Goal: Task Accomplishment & Management: Use online tool/utility

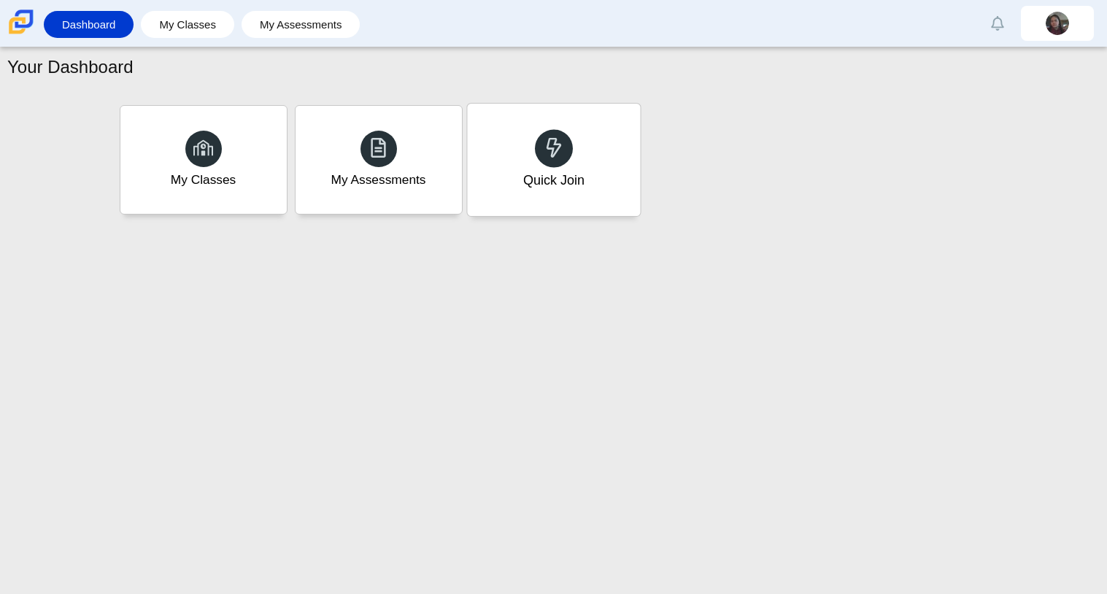
click at [501, 185] on div "Quick Join" at bounding box center [553, 160] width 173 height 112
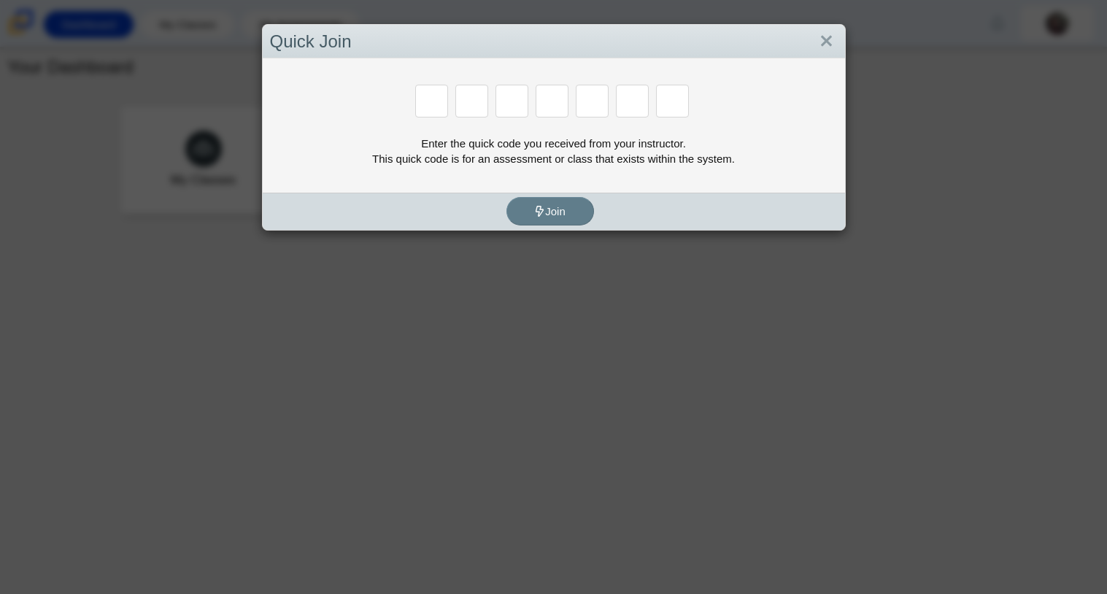
click at [436, 108] on input "Enter Access Code Digit 1" at bounding box center [431, 101] width 33 height 33
type input "c"
type input "x"
type input "h"
type input "9"
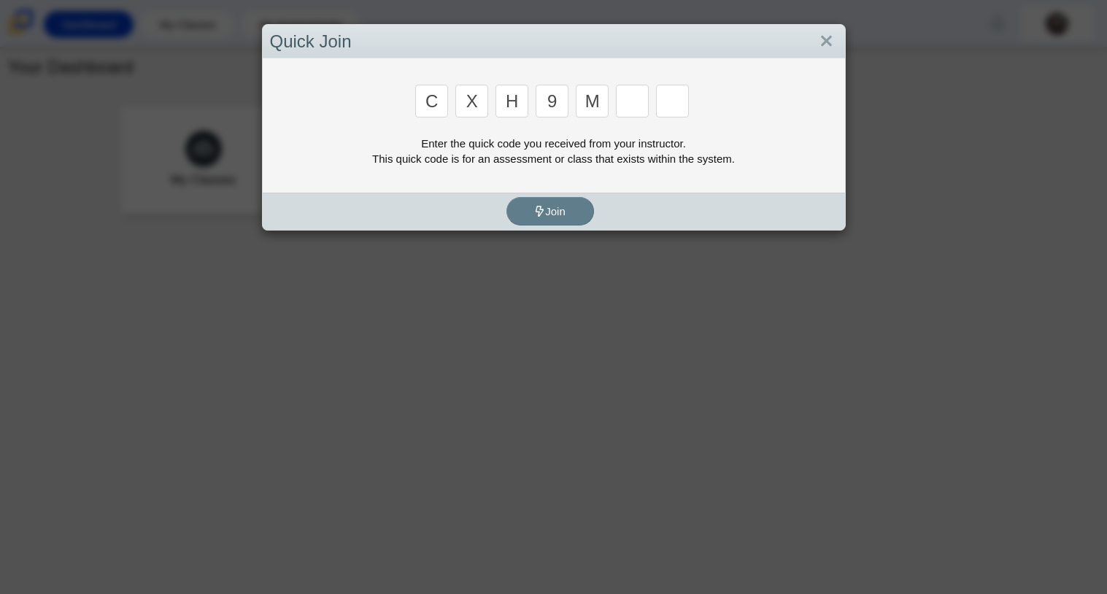
type input "m"
type input "e"
type input "2"
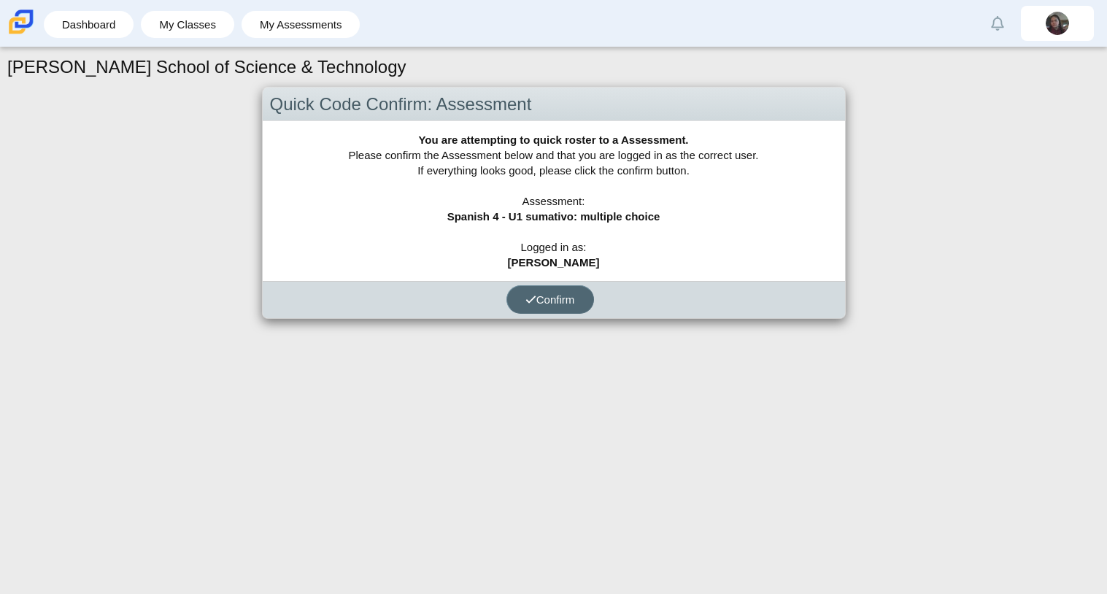
click at [549, 290] on button "Confirm" at bounding box center [551, 299] width 88 height 28
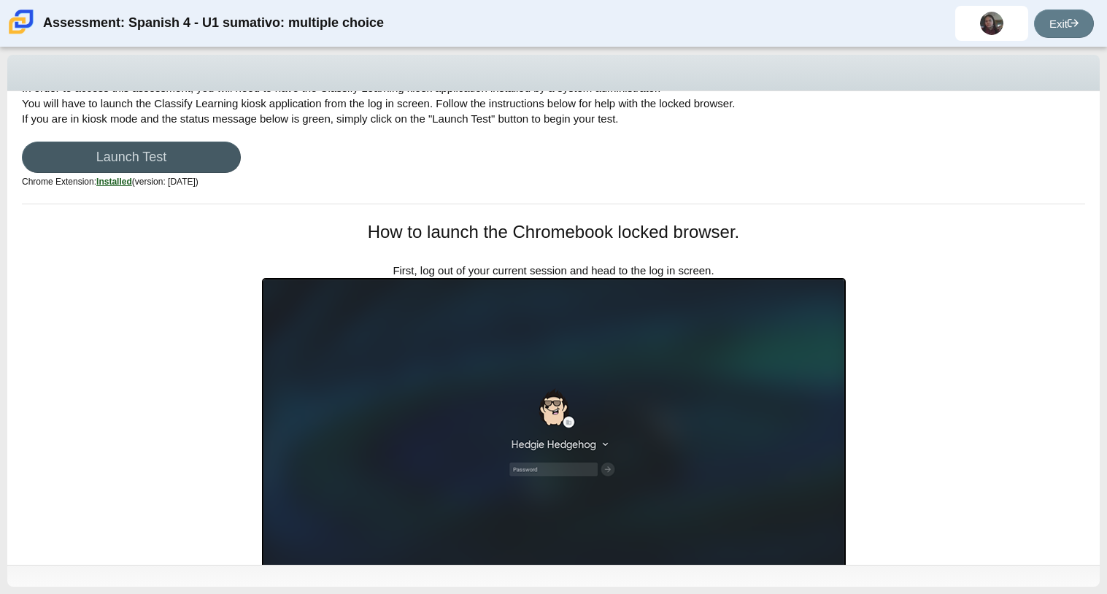
scroll to position [53, 0]
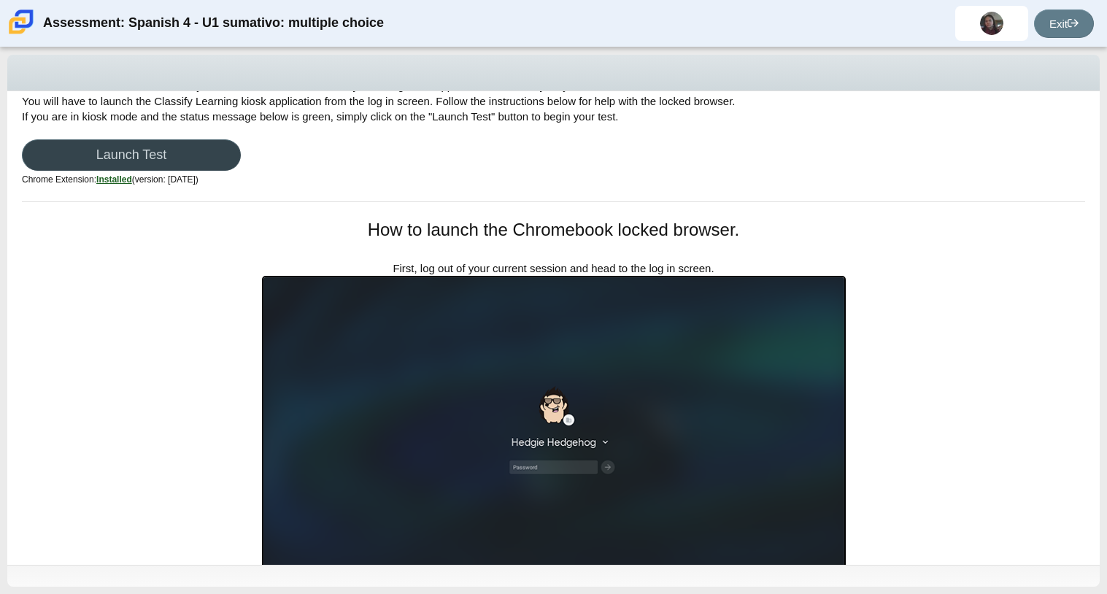
click at [190, 148] on link "Launch Test" at bounding box center [131, 154] width 219 height 31
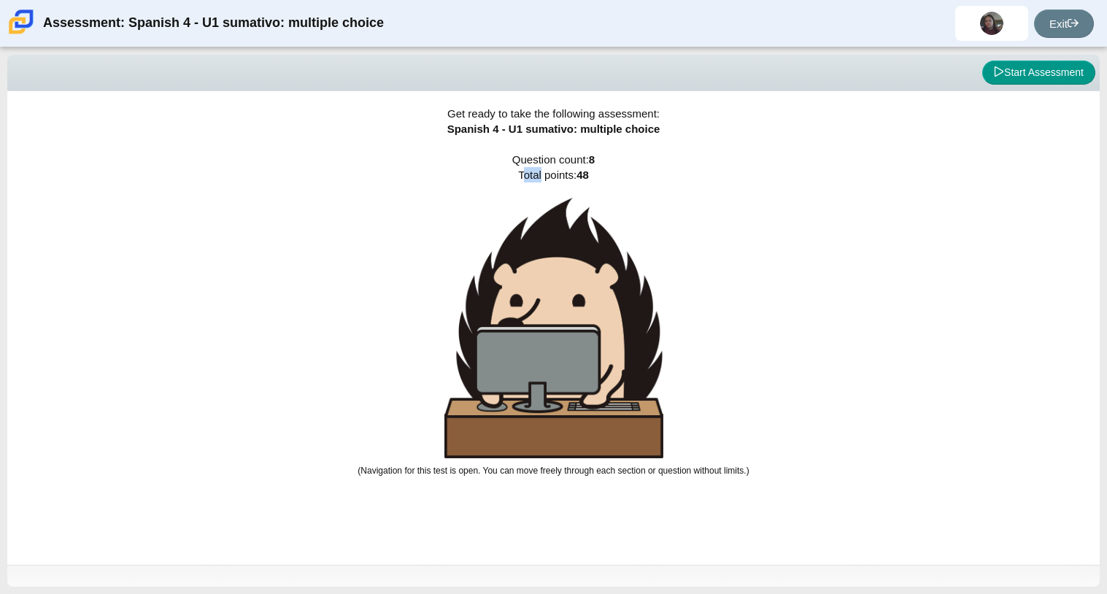
drag, startPoint x: 538, startPoint y: 177, endPoint x: 507, endPoint y: 170, distance: 31.4
click at [507, 170] on div "Get ready to take the following assessment: Spanish 4 - U1 sumativo: multiple c…" at bounding box center [553, 328] width 1093 height 474
click at [542, 180] on div "Get ready to take the following assessment: Spanish 4 - U1 sumativo: multiple c…" at bounding box center [553, 328] width 1093 height 474
click at [1028, 82] on button "Start Assessment" at bounding box center [1038, 73] width 113 height 25
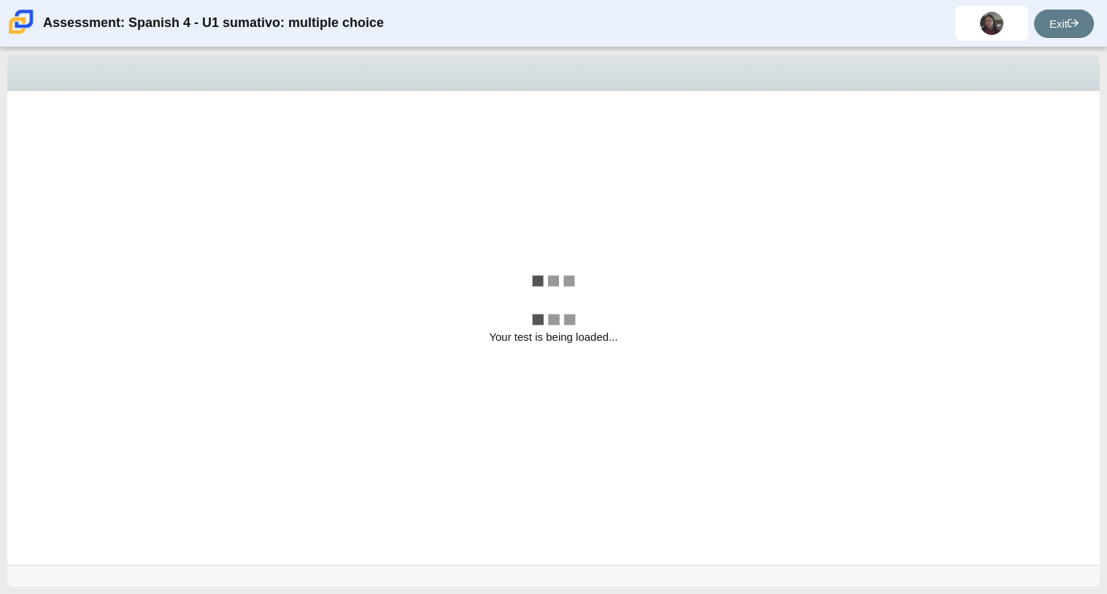
select select "a41de488-02ac-4dd5-a09b-0381ab625a77"
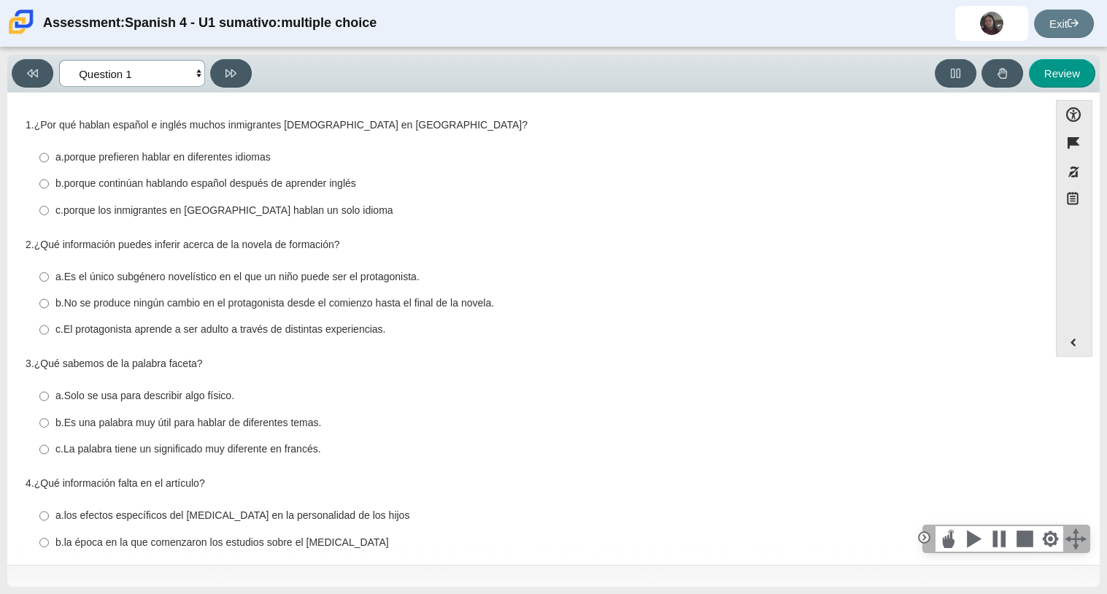
click at [102, 76] on select "Comprensión auditiva Question 1 Question 2 Question 3 Comprensión de lectura Qu…" at bounding box center [132, 73] width 146 height 27
click at [487, 227] on div "Question 1 1. ¿Por qué hablan español e inglés muchos inmigrantes [DEMOGRAPHIC_…" at bounding box center [528, 473] width 1027 height 717
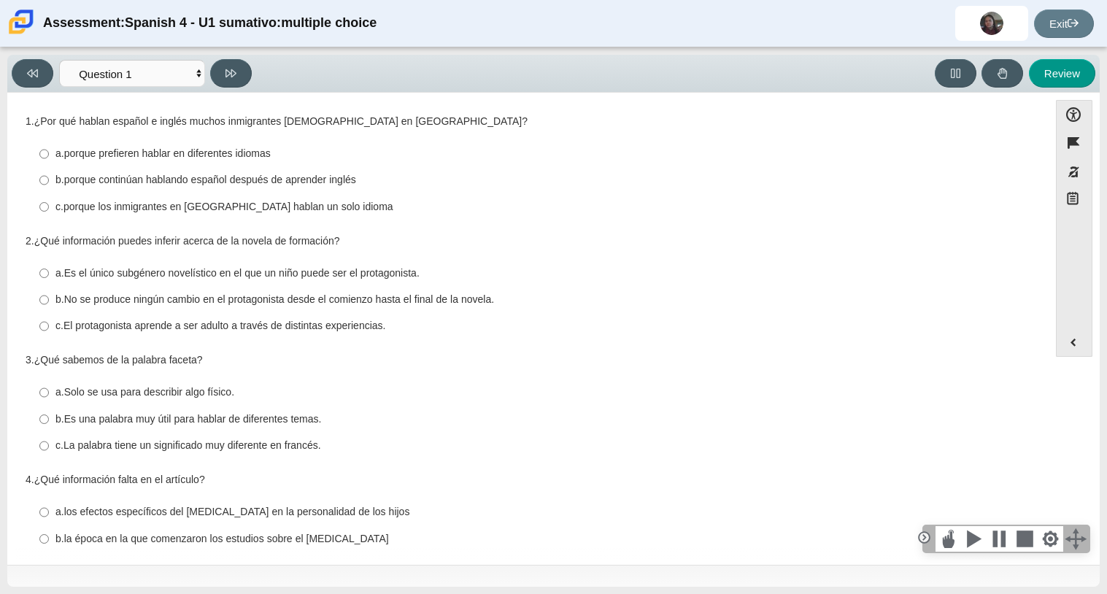
scroll to position [2, 0]
click at [217, 158] on thspan "porque prefieren hablar en diferentes idiomas" at bounding box center [167, 154] width 207 height 13
click at [49, 158] on input "a. porque prefieren hablar en diferentes idiomas a. porque prefieren hablar en …" at bounding box center [43, 155] width 9 height 26
radio input "true"
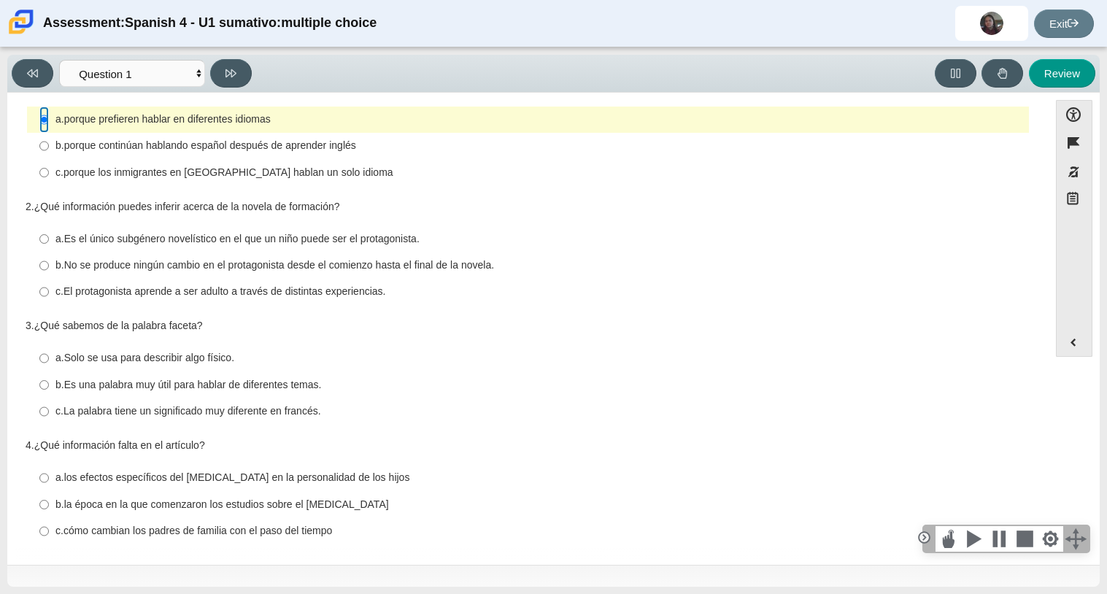
scroll to position [37, 0]
click at [223, 141] on thspan "porque continúan hablando español después de aprender inglés" at bounding box center [210, 145] width 292 height 13
click at [49, 141] on input "b. porque continúan hablando español después de aprender inglés b. porque conti…" at bounding box center [43, 147] width 9 height 26
radio input "true"
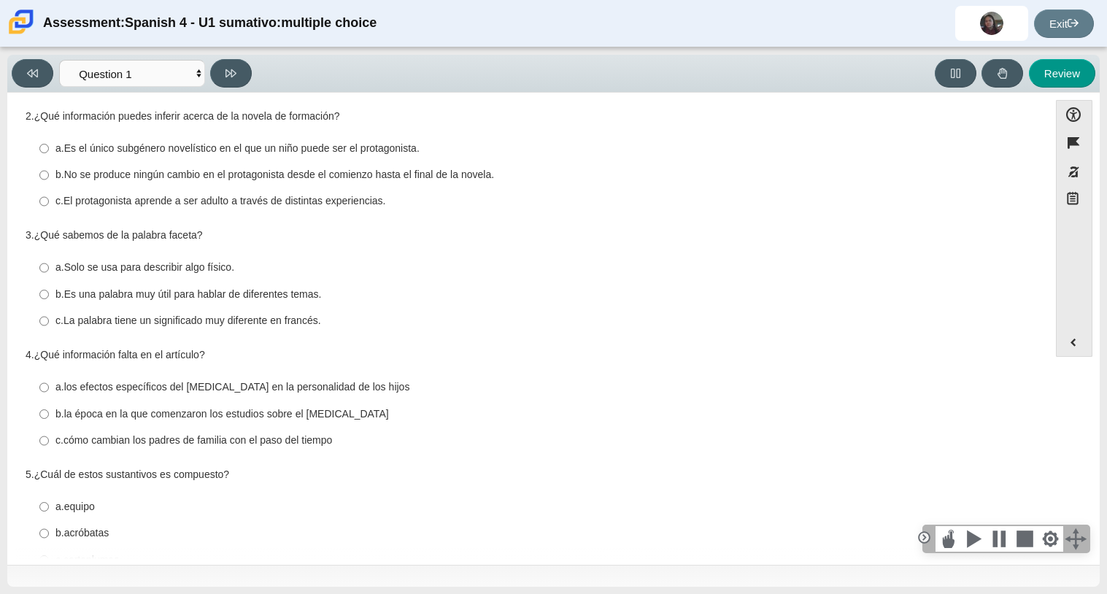
scroll to position [129, 0]
click at [223, 141] on thspan "Es el único subgénero novelístico en el que un niño puede ser el protagonista." at bounding box center [241, 147] width 355 height 13
click at [49, 141] on input "a. Es el único subgénero novelístico en el que un niño puede ser el protagonist…" at bounding box center [43, 147] width 9 height 26
radio input "true"
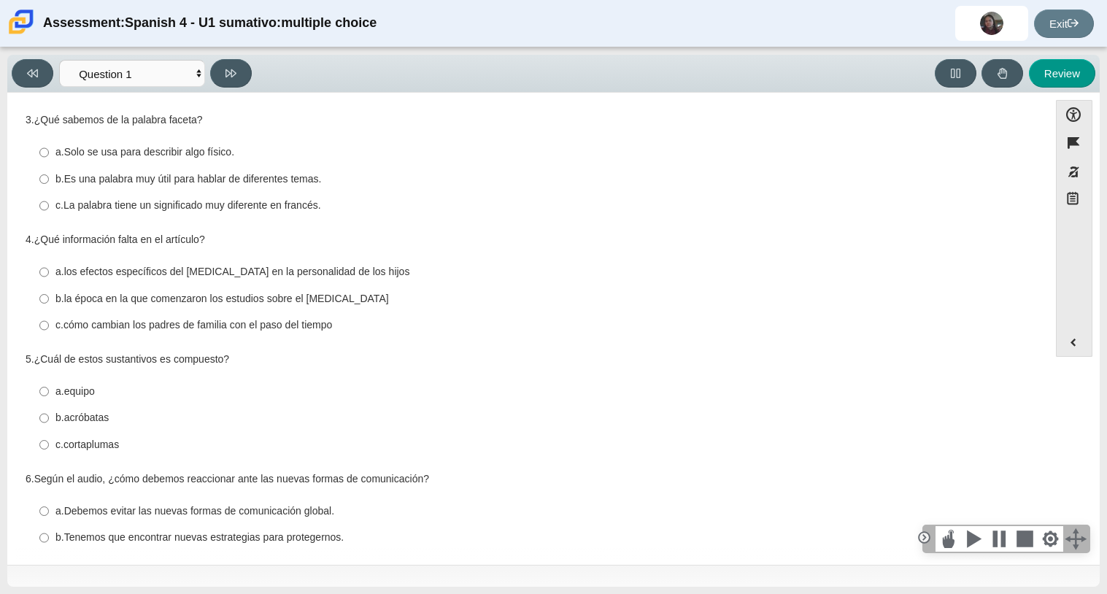
scroll to position [245, 0]
click at [290, 207] on thspan "La palabra tiene un significado muy diferente en francés." at bounding box center [193, 204] width 258 height 13
click at [49, 207] on input "c. La palabra tiene un significado muy diferente en francés. c. La palabra tien…" at bounding box center [43, 205] width 9 height 26
radio input "true"
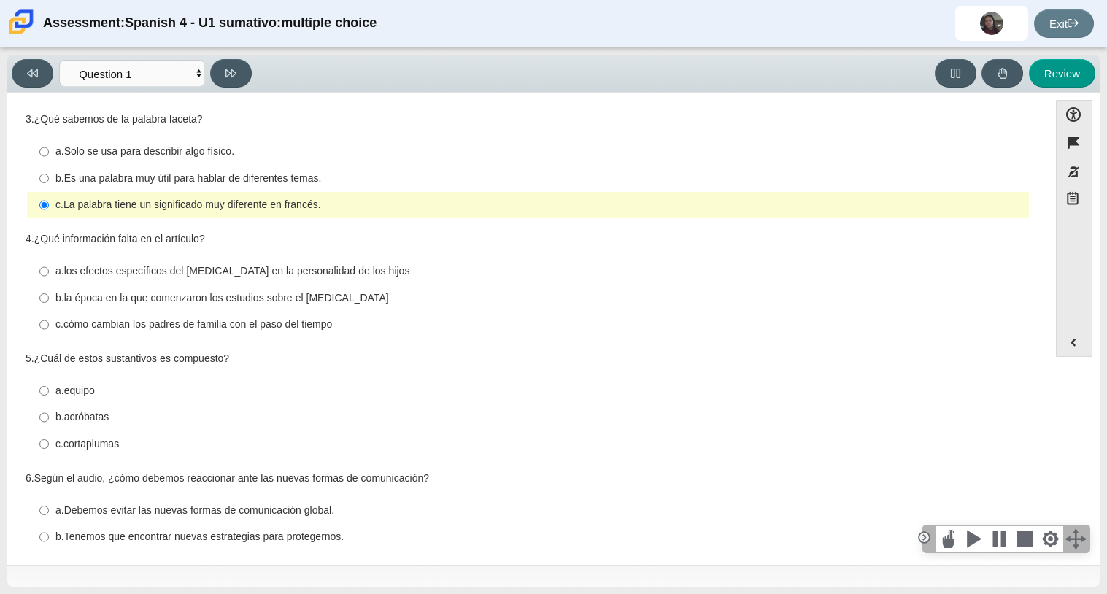
click at [289, 180] on thspan "Es una palabra muy útil para hablar de diferentes temas." at bounding box center [193, 178] width 258 height 13
click at [49, 180] on input "b. Es una palabra muy útil para hablar de diferentes temas. b. Es una palabra m…" at bounding box center [43, 178] width 9 height 26
radio input "true"
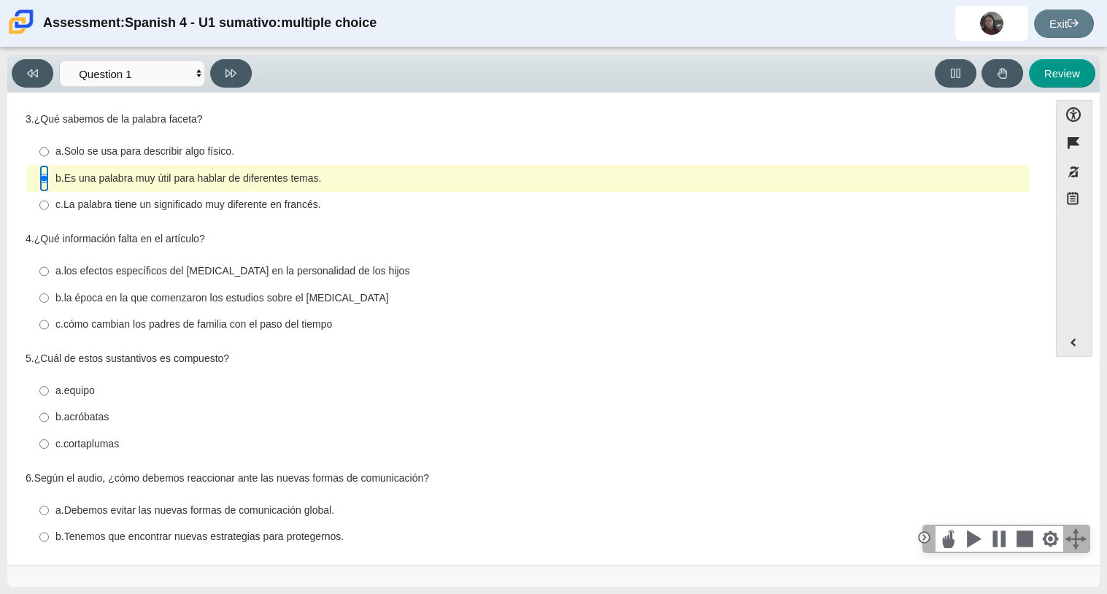
scroll to position [250, 0]
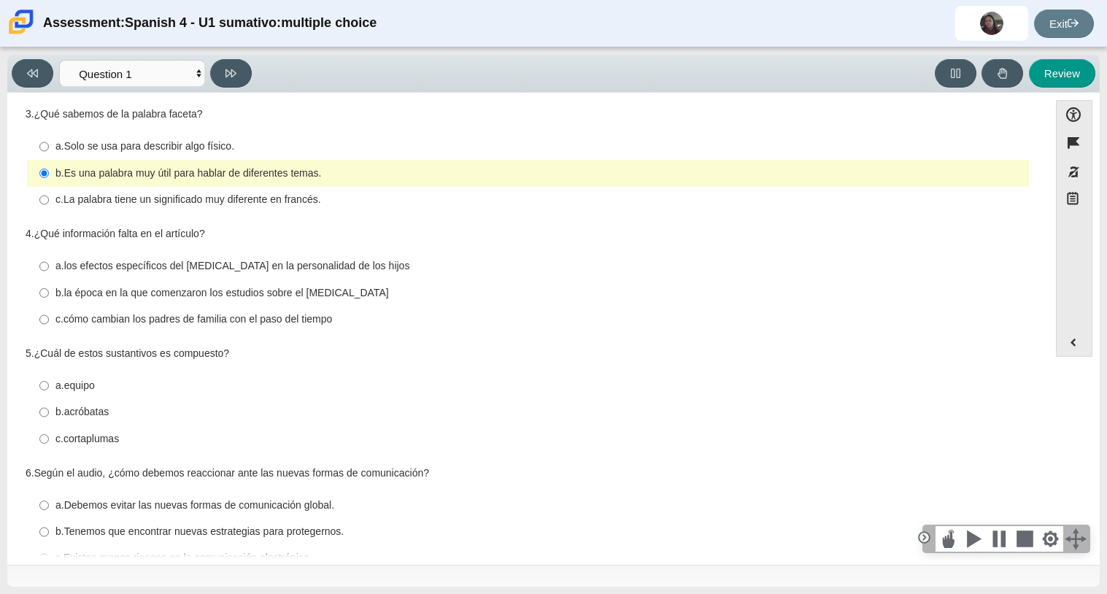
click at [306, 266] on thspan "los efectos específicos del [MEDICAL_DATA] en la personalidad de los hijos" at bounding box center [237, 265] width 346 height 13
click at [49, 266] on input "a. los efectos específicos del [MEDICAL_DATA] en la personalidad de los hijos a…" at bounding box center [43, 266] width 9 height 26
radio input "true"
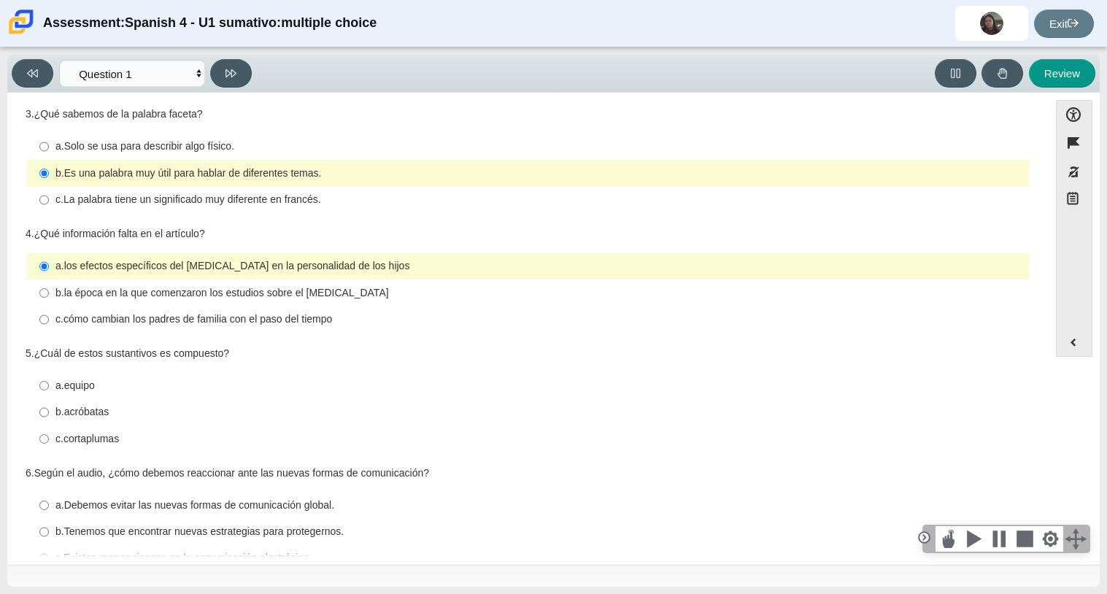
click at [299, 308] on label "c. cómo cambian los padres de familia con el paso del tiempo c. cómo cambian lo…" at bounding box center [529, 320] width 1000 height 26
click at [49, 308] on input "c. cómo cambian los padres de familia con el paso del tiempo c. cómo cambian lo…" at bounding box center [43, 320] width 9 height 26
radio input "true"
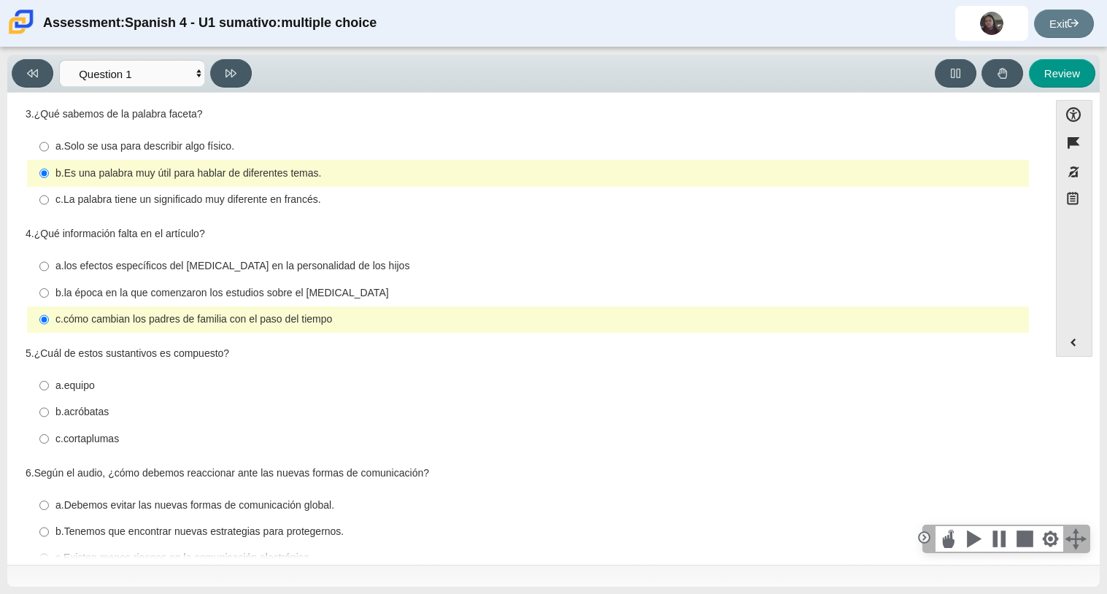
click at [312, 205] on thspan "La palabra tiene un significado muy diferente en francés." at bounding box center [193, 199] width 258 height 13
click at [49, 205] on input "c. La palabra tiene un significado muy diferente en francés. c. La palabra tien…" at bounding box center [43, 200] width 9 height 26
radio input "true"
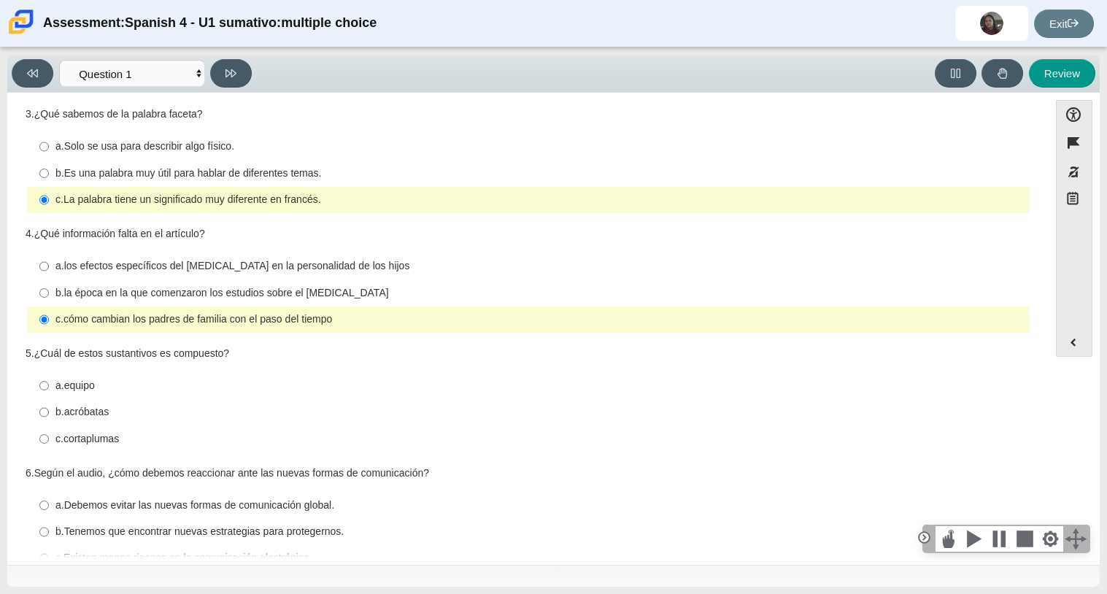
click at [115, 445] on thspan "cortaplumas" at bounding box center [91, 438] width 55 height 13
click at [49, 446] on input "c. cortaplumas c. cortaplumas" at bounding box center [43, 439] width 9 height 26
radio input "true"
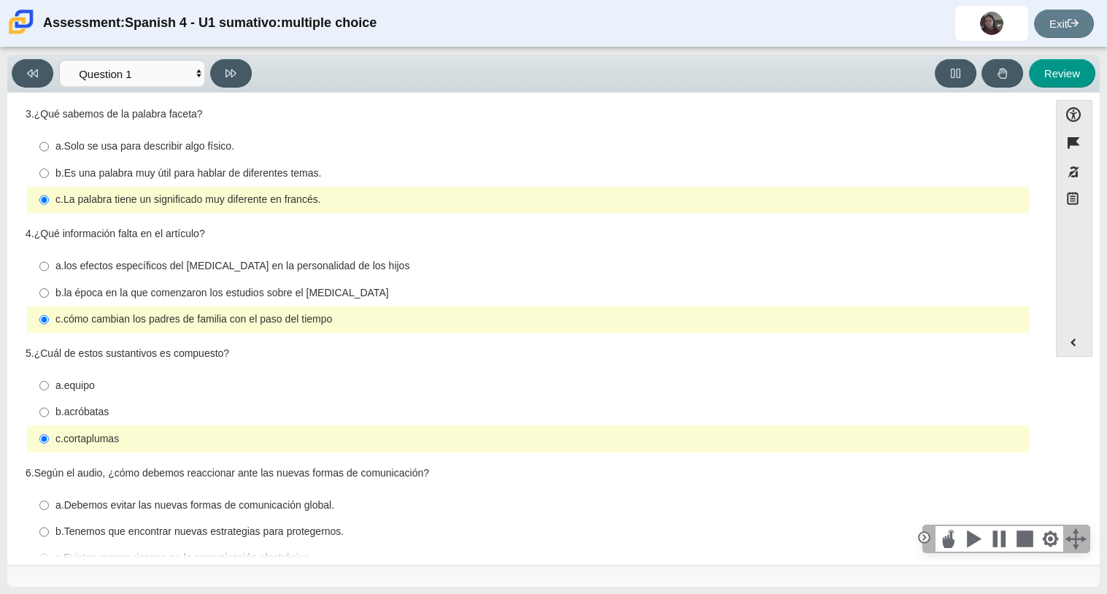
click at [140, 270] on thspan "los efectos específicos del [MEDICAL_DATA] en la personalidad de los hijos" at bounding box center [237, 265] width 346 height 13
click at [49, 270] on input "a. los efectos específicos del [MEDICAL_DATA] en la personalidad de los hijos a…" at bounding box center [43, 266] width 9 height 26
radio input "true"
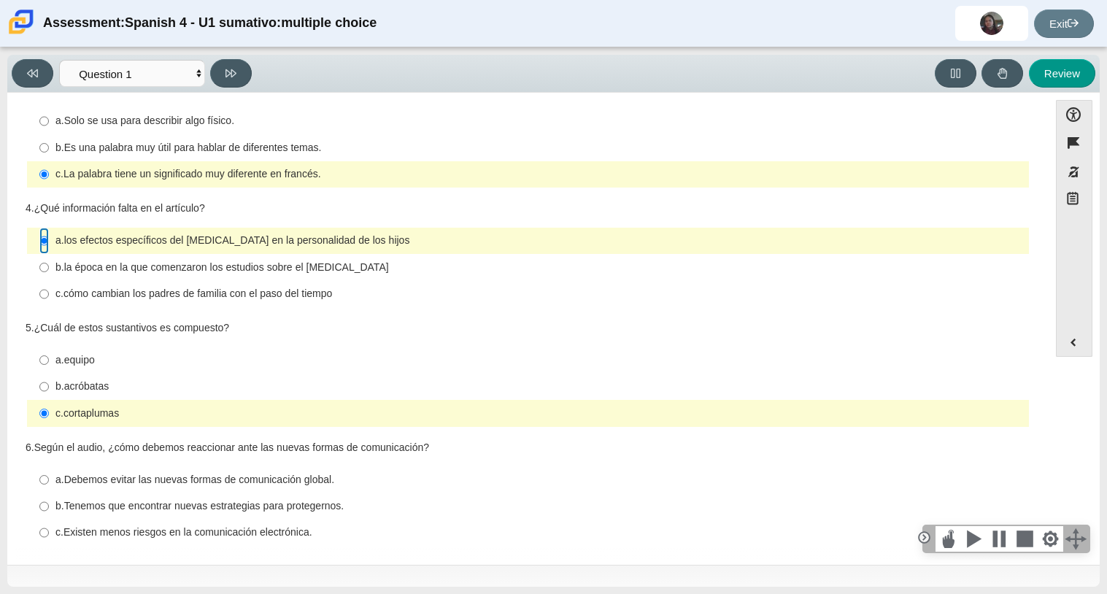
scroll to position [285, 0]
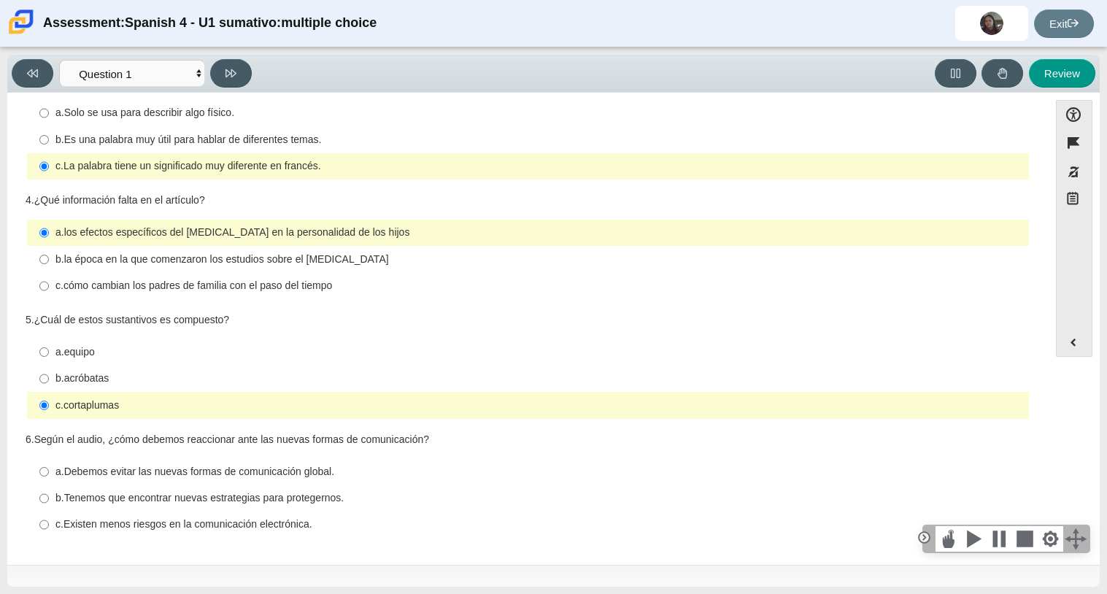
click at [311, 480] on label "a. Debemos evitar las nuevas formas de comunicación global. a. Debemos evitar l…" at bounding box center [529, 471] width 1000 height 26
click at [49, 480] on input "a. Debemos evitar las nuevas formas de comunicación global. a. Debemos evitar l…" at bounding box center [43, 471] width 9 height 26
radio input "true"
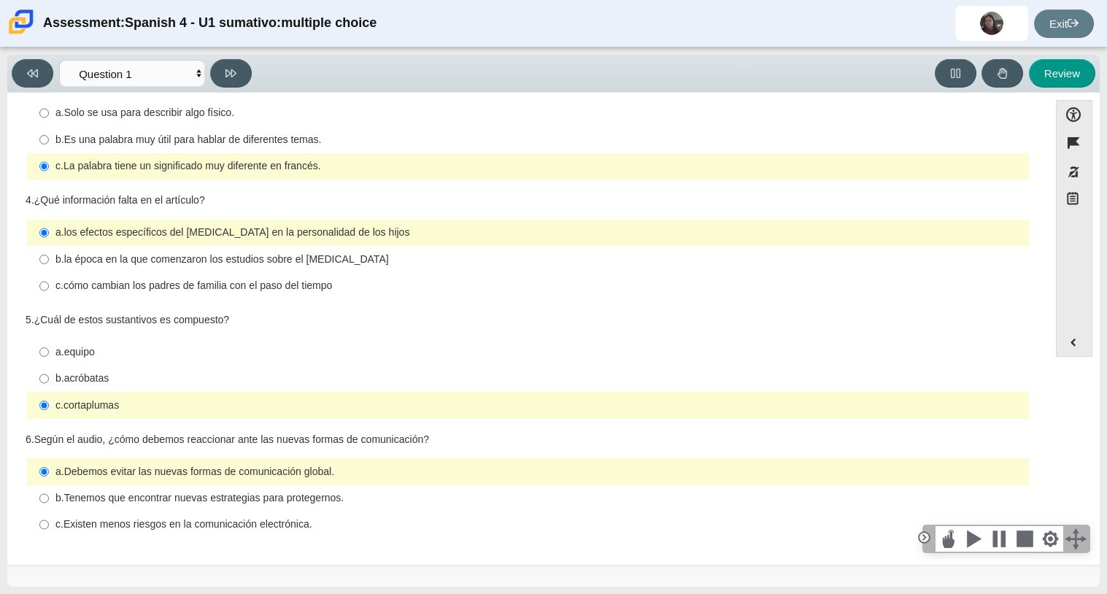
click at [317, 496] on thspan "Tenemos que encontrar nuevas estrategias para protegernos." at bounding box center [204, 497] width 280 height 13
click at [49, 496] on input "b. Tenemos que encontrar nuevas estrategias para protegernos. b. Tenemos que en…" at bounding box center [43, 498] width 9 height 26
radio input "true"
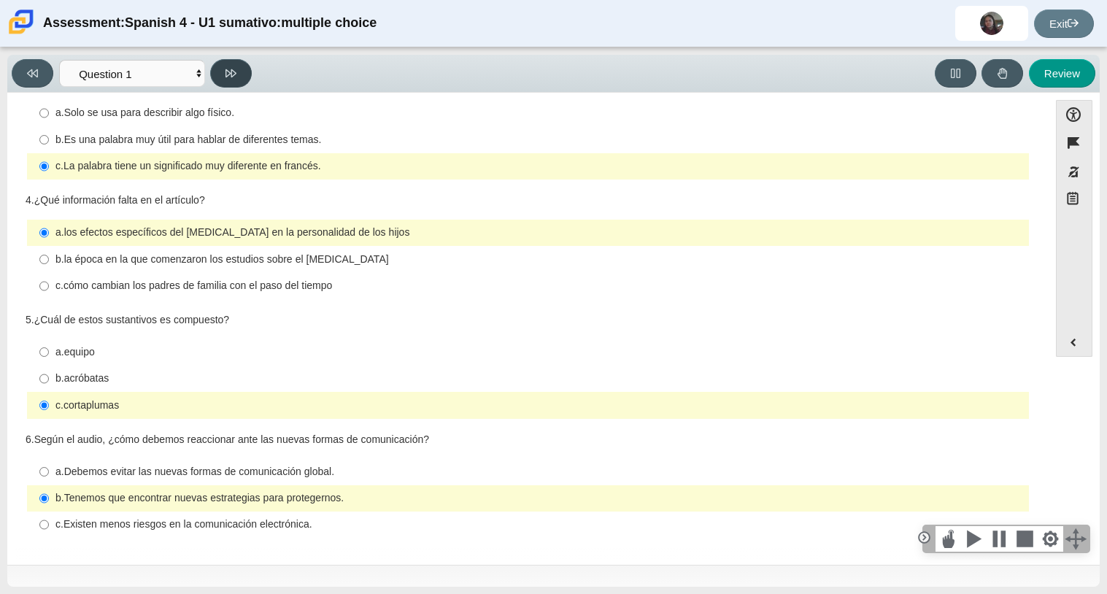
click at [236, 77] on button at bounding box center [231, 73] width 42 height 28
select select "f076714a-6747-478e-936f-d582d2f603d1"
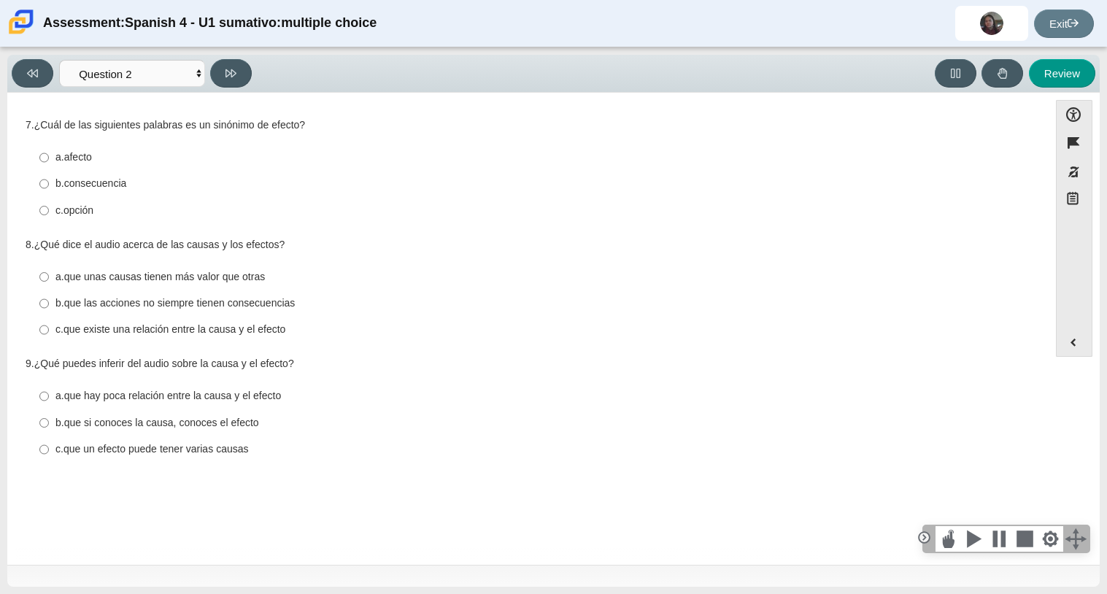
click at [510, 380] on div "9. ¿Qué puedes inferir del audio sobre la causa y el efecto? Responses a. que h…" at bounding box center [528, 410] width 1005 height 107
click at [124, 184] on thspan "consecuencia" at bounding box center [95, 183] width 63 height 13
click at [49, 184] on input "b. consecuencia b. consecuencia" at bounding box center [43, 184] width 9 height 26
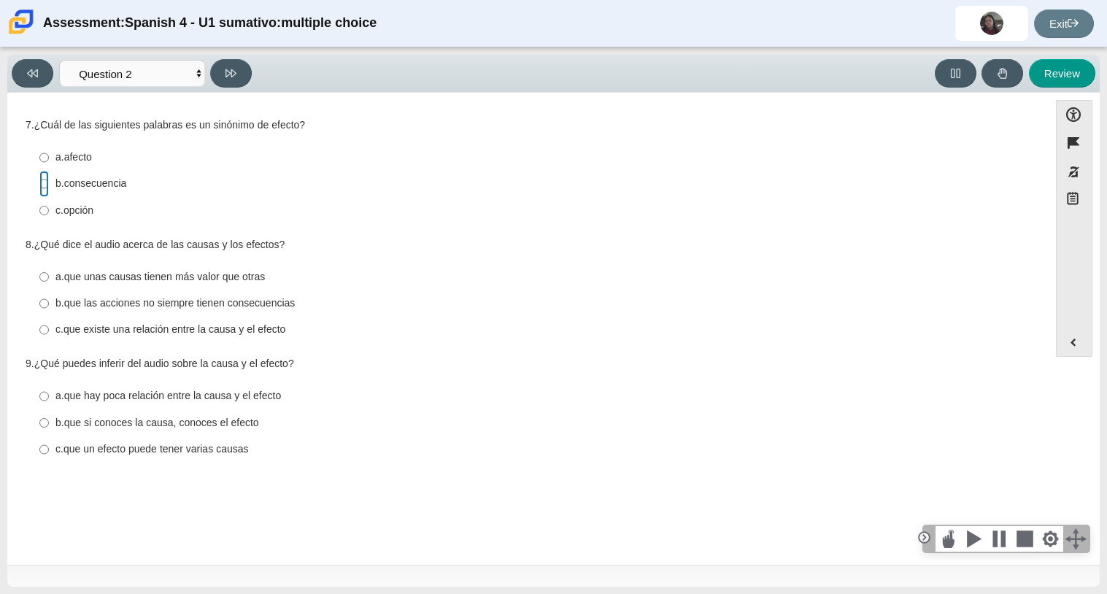
radio input "true"
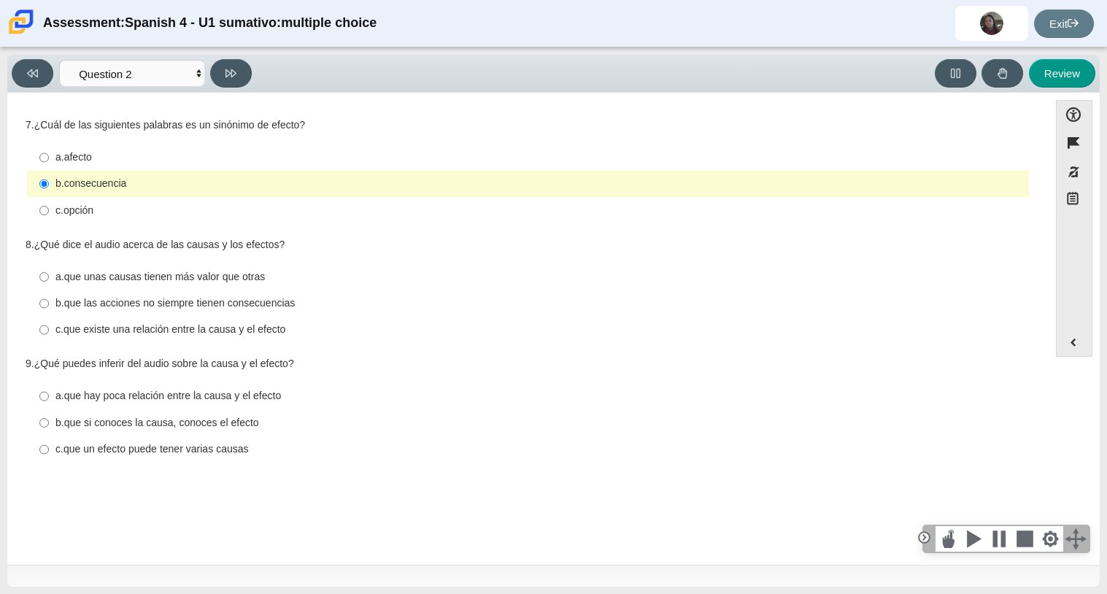
click at [128, 305] on thspan "que las acciones no siempre tienen consecuencias" at bounding box center [179, 302] width 231 height 13
click at [49, 305] on input "b. que las acciones no siempre tienen consecuencias b. que las acciones no siem…" at bounding box center [43, 303] width 9 height 26
radio input "true"
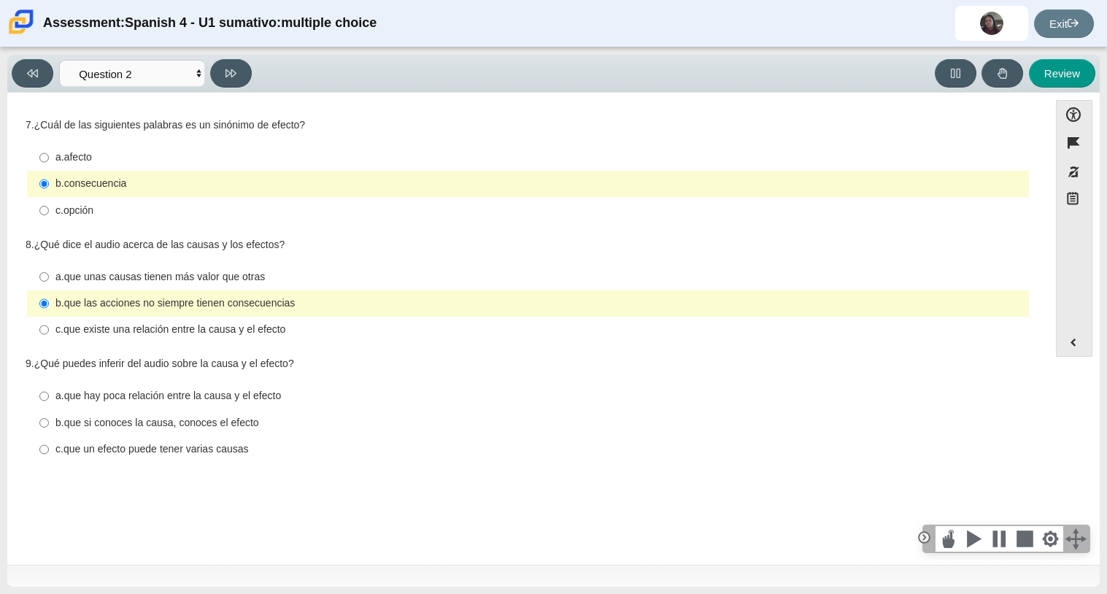
click at [202, 447] on thspan "que un efecto puede tener varias causas" at bounding box center [156, 448] width 185 height 13
click at [49, 447] on input "c. que un efecto puede tener varias causas c. que un efecto puede tener varias …" at bounding box center [43, 449] width 9 height 26
radio input "true"
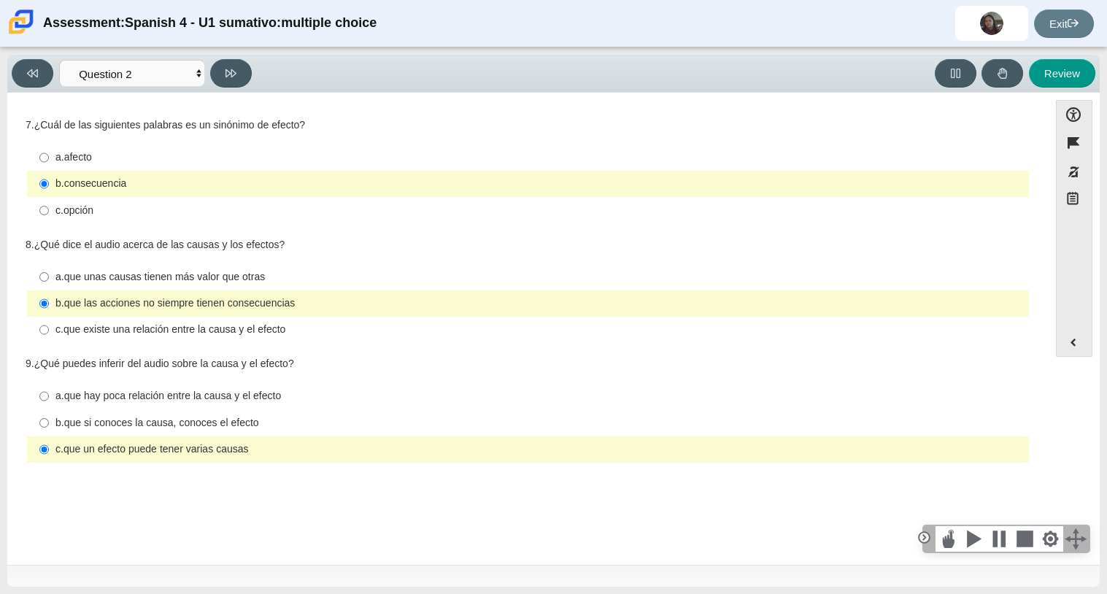
click at [149, 148] on label "a. afecto a. afecto" at bounding box center [529, 158] width 1000 height 26
click at [49, 148] on input "a. afecto a. afecto" at bounding box center [43, 158] width 9 height 26
radio input "true"
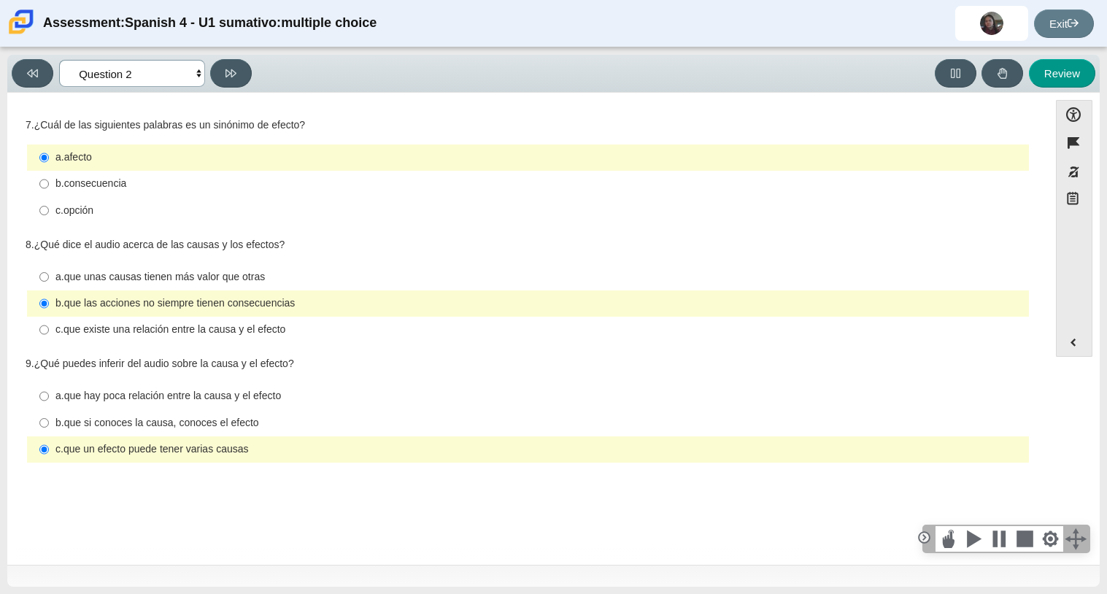
click at [169, 69] on select "Comprensión auditiva Question 1 Question 2 Question 3 Comprensión de lectura Qu…" at bounding box center [132, 73] width 146 height 27
select select "955d698b-f94a-4dc0-b255-03112f50ff9e"
click at [59, 60] on select "Comprensión auditiva Question 1 Question 2 Question 3 Comprensión de lectura Qu…" at bounding box center [132, 73] width 146 height 27
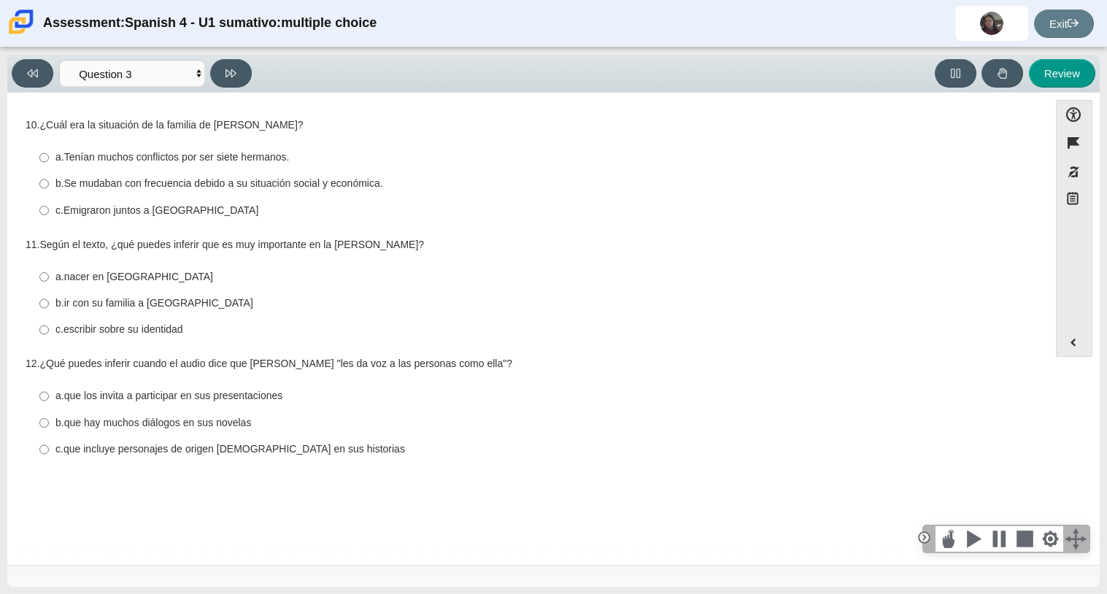
click at [176, 305] on thspan "ir con su familia a [GEOGRAPHIC_DATA]" at bounding box center [158, 302] width 189 height 13
click at [49, 305] on input "b. ir con su familia a [GEOGRAPHIC_DATA] b. ir con su familia a [GEOGRAPHIC_DAT…" at bounding box center [43, 303] width 9 height 26
radio input "true"
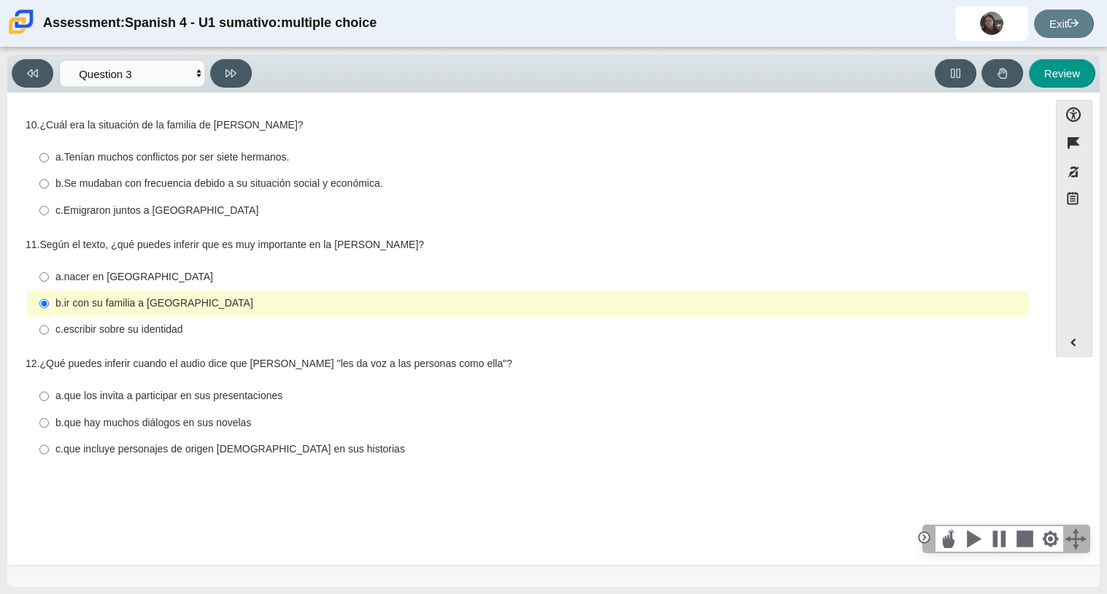
click at [207, 445] on thspan "que incluye personajes de origen [DEMOGRAPHIC_DATA] en sus historias" at bounding box center [235, 448] width 342 height 13
click at [49, 445] on input "c. que incluye personajes de origen [DEMOGRAPHIC_DATA] en sus historias c. que …" at bounding box center [43, 449] width 9 height 26
radio input "true"
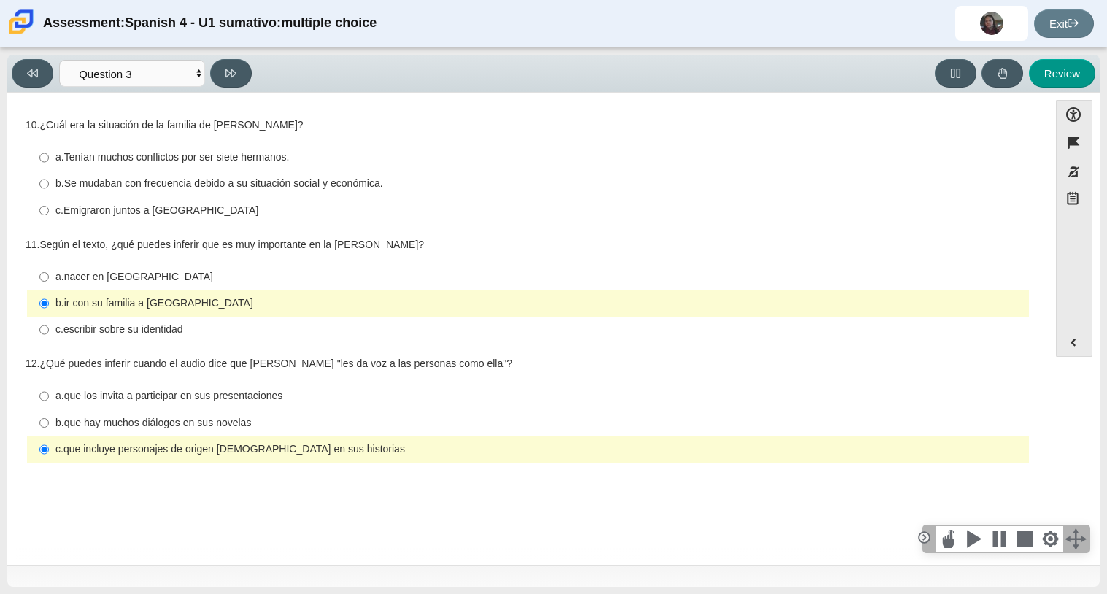
click at [164, 183] on thspan "Se mudaban con frecuencia debido a su situación social y económica." at bounding box center [223, 183] width 319 height 13
click at [49, 183] on input "b. Se mudaban con frecuencia debido a su situación social y económica. b. Se mu…" at bounding box center [43, 184] width 9 height 26
radio input "true"
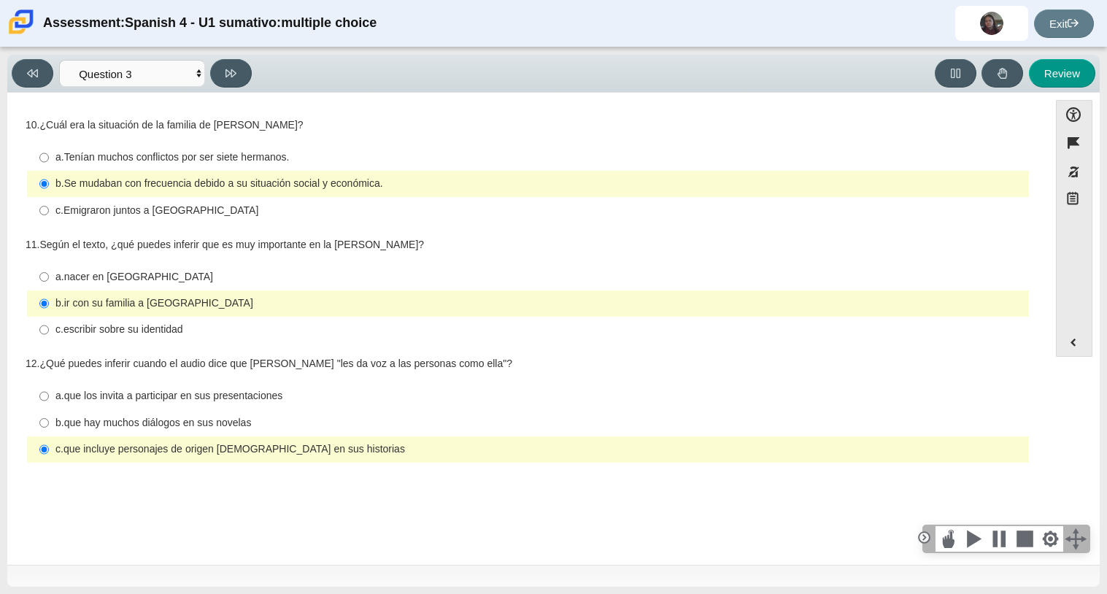
click at [174, 269] on label "a. nacer en [GEOGRAPHIC_DATA] a. nacer en [GEOGRAPHIC_DATA]" at bounding box center [529, 276] width 1000 height 26
click at [49, 269] on input "a. nacer en [GEOGRAPHIC_DATA] a. nacer en [GEOGRAPHIC_DATA]" at bounding box center [43, 276] width 9 height 26
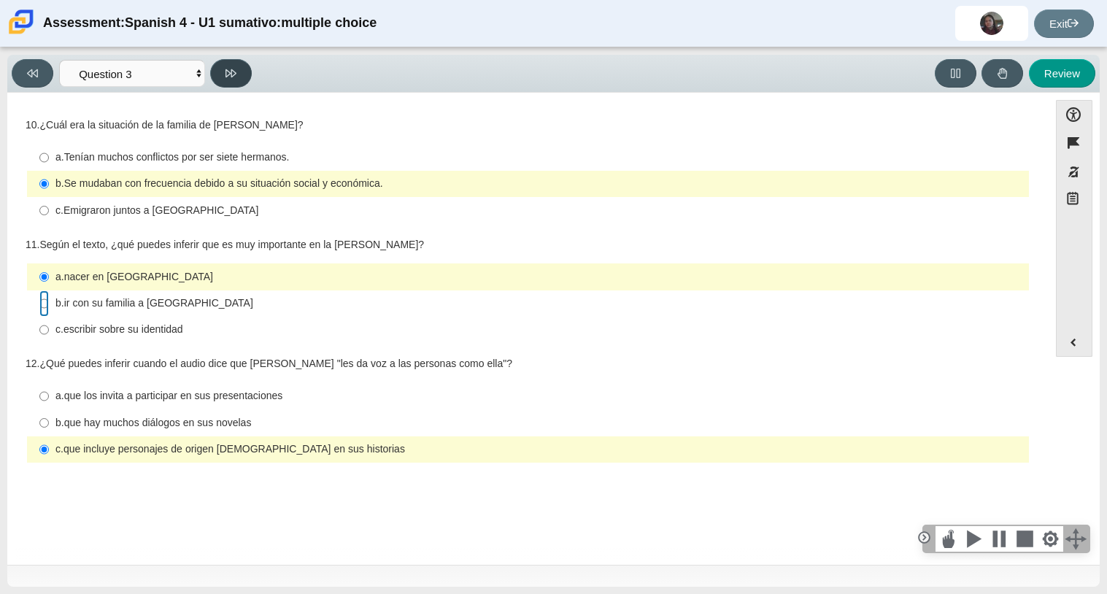
radio input "false"
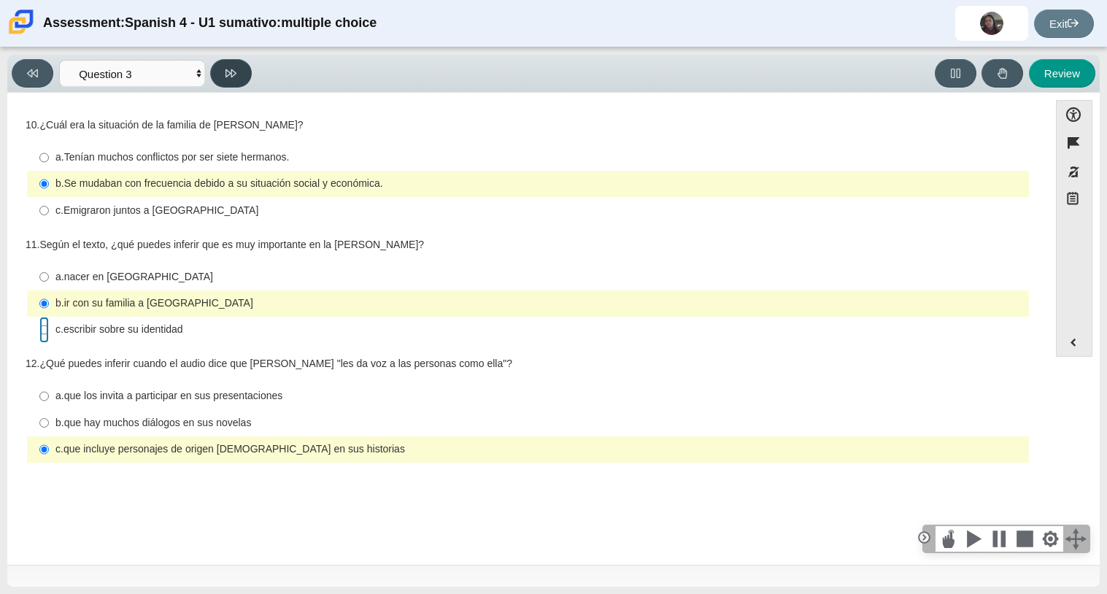
radio input "false"
radio input "true"
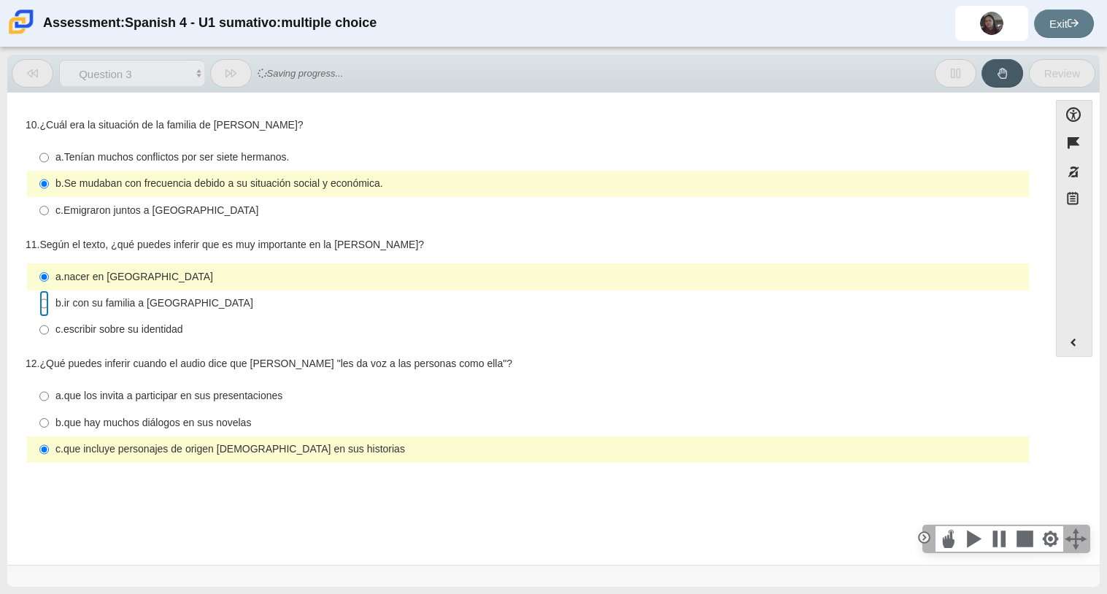
radio input "false"
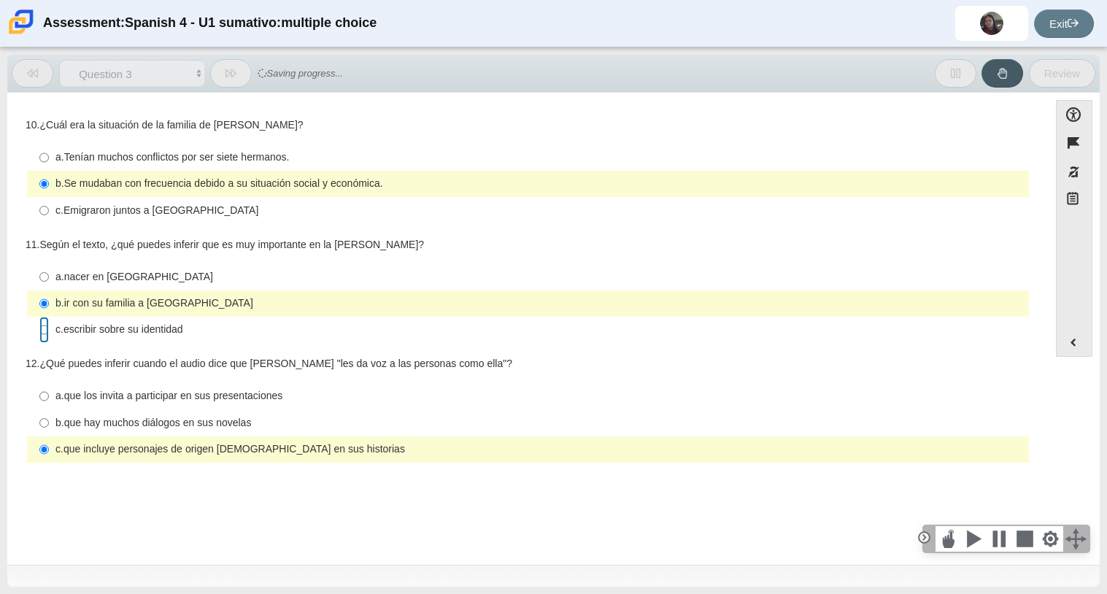
radio input "false"
radio input "true"
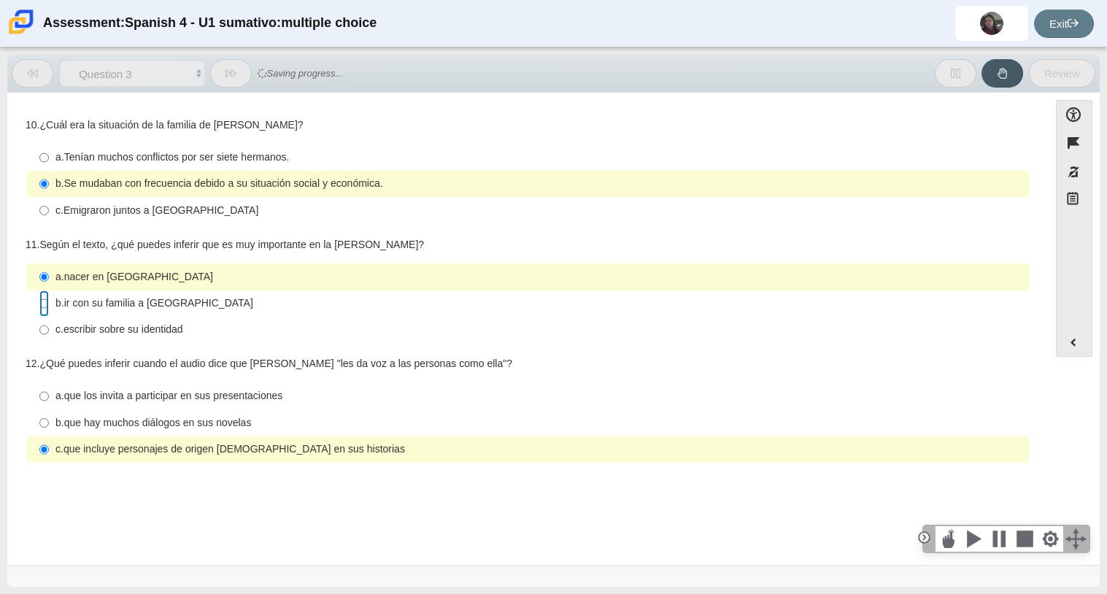
radio input "false"
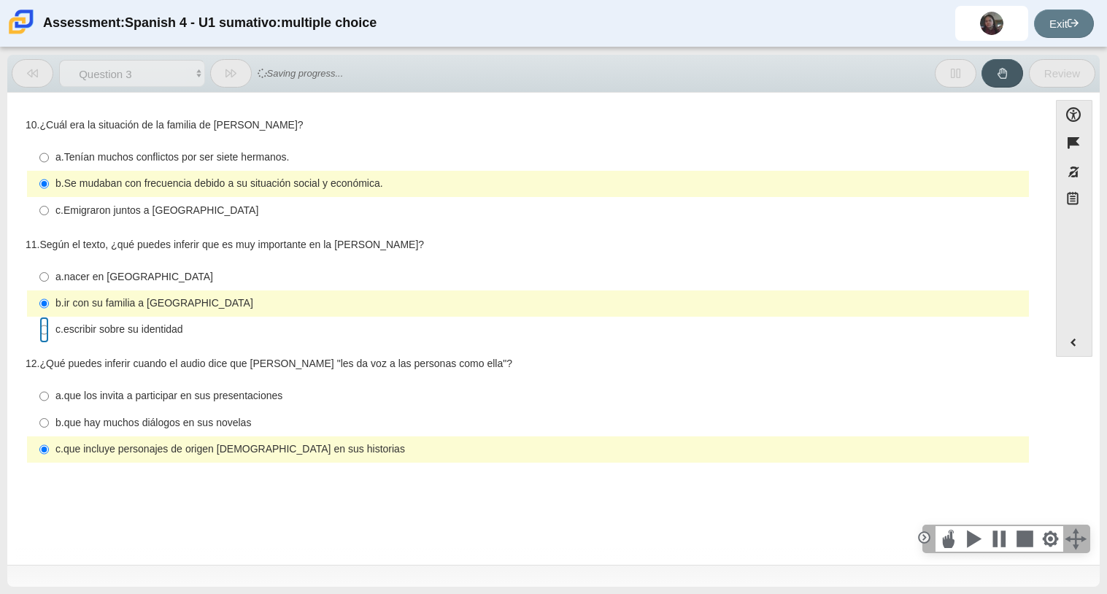
radio input "false"
radio input "true"
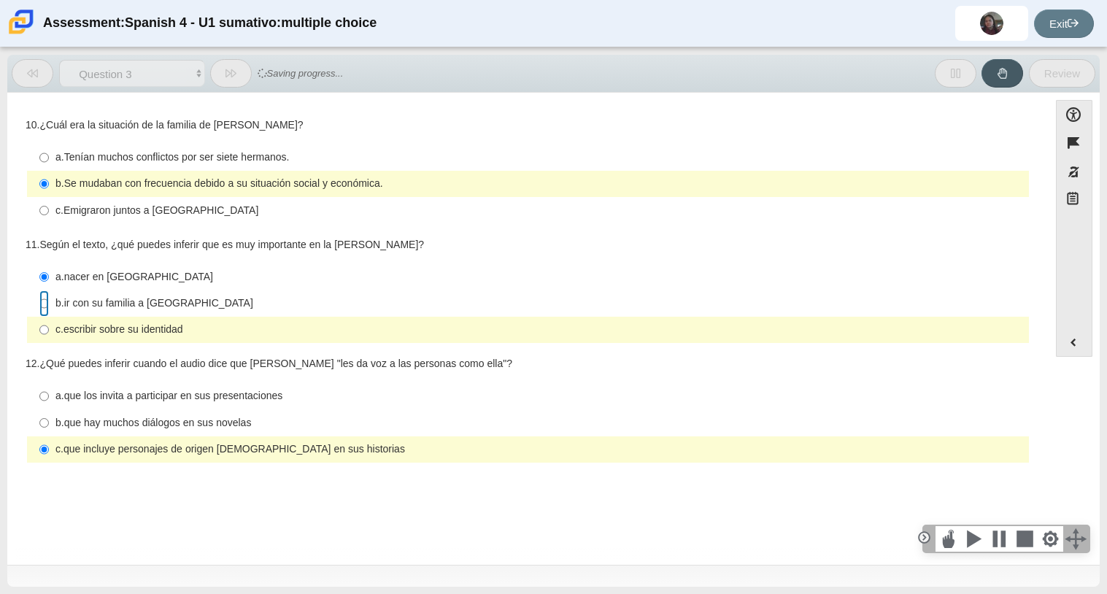
radio input "false"
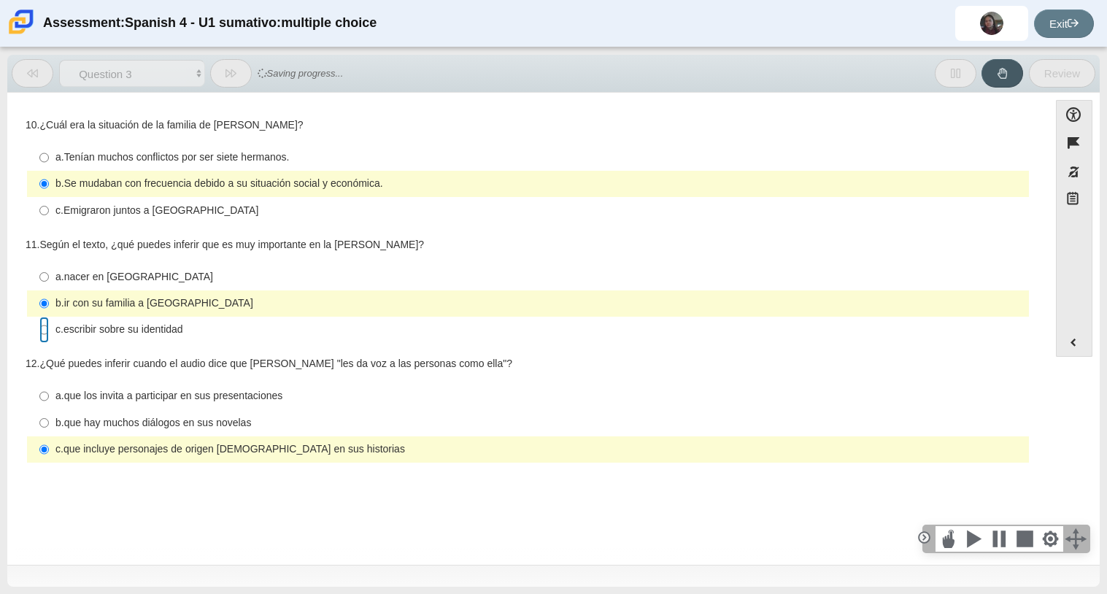
radio input "false"
radio input "true"
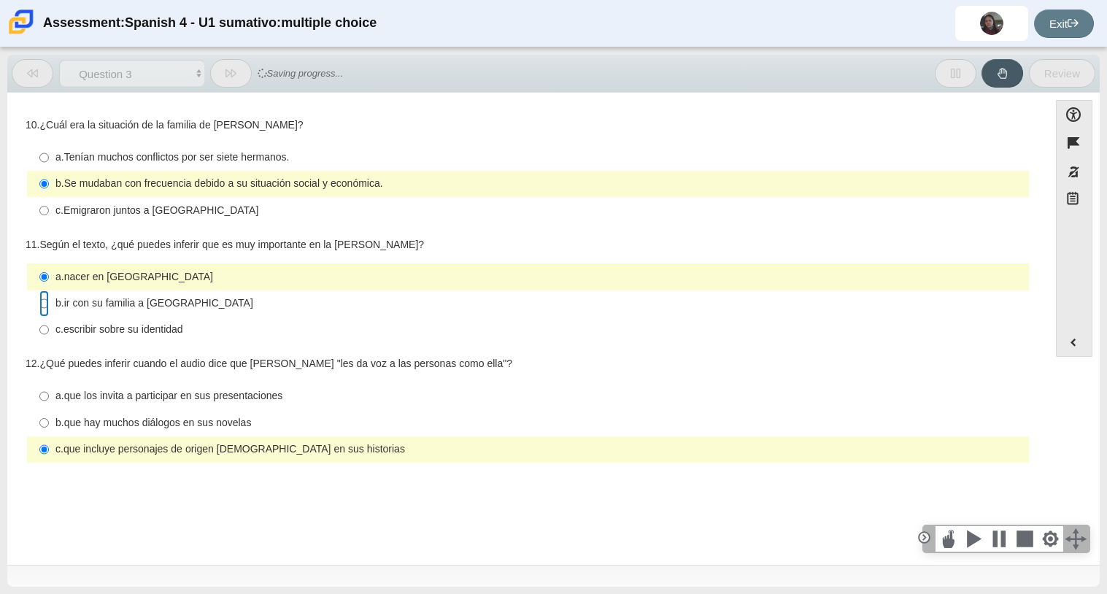
radio input "false"
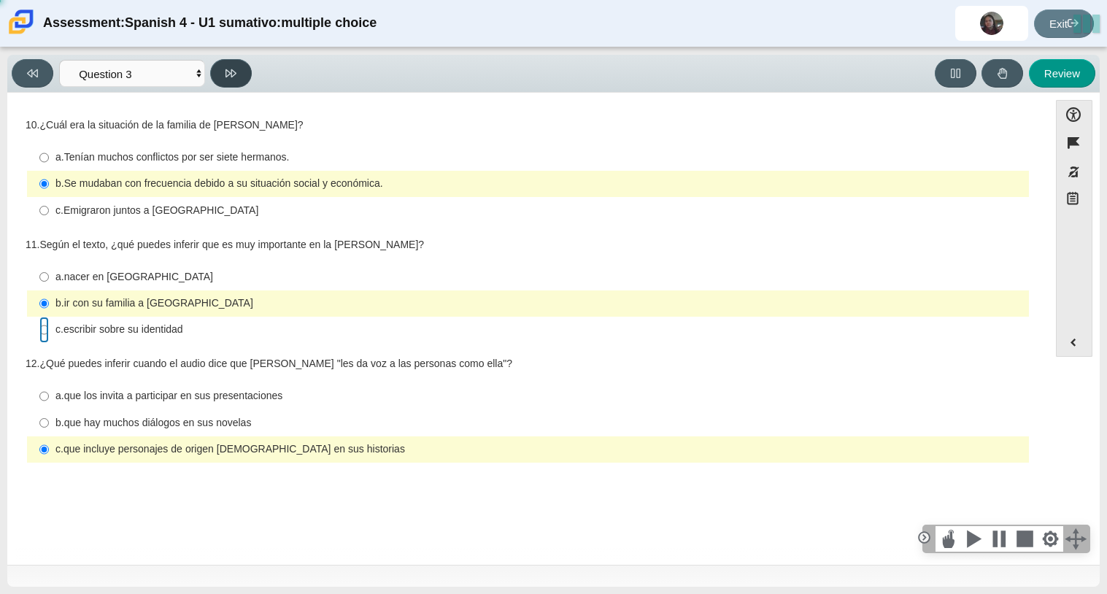
radio input "false"
radio input "true"
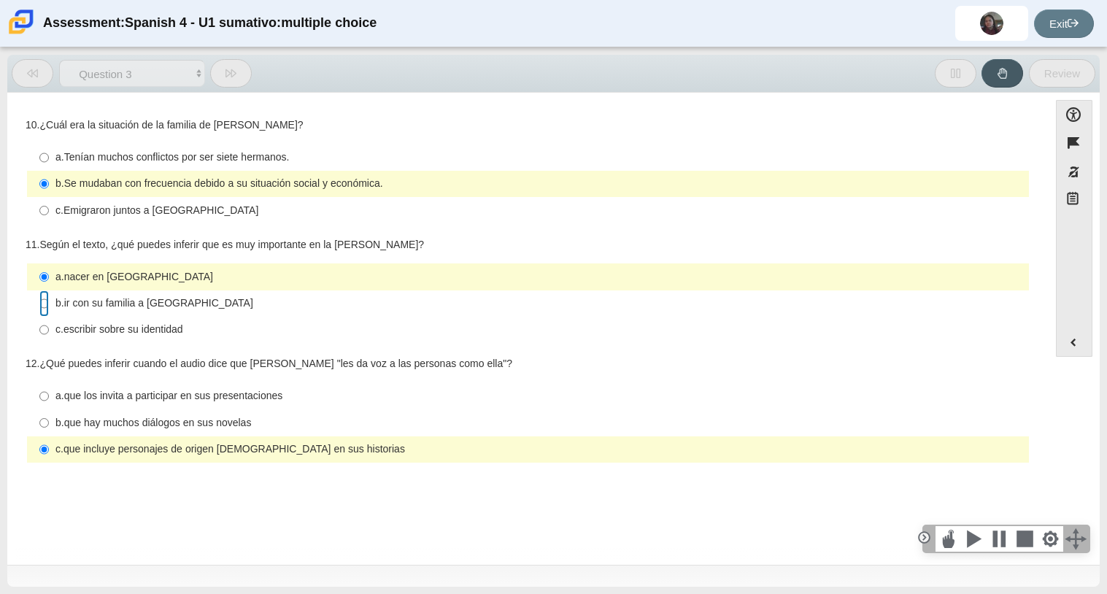
radio input "false"
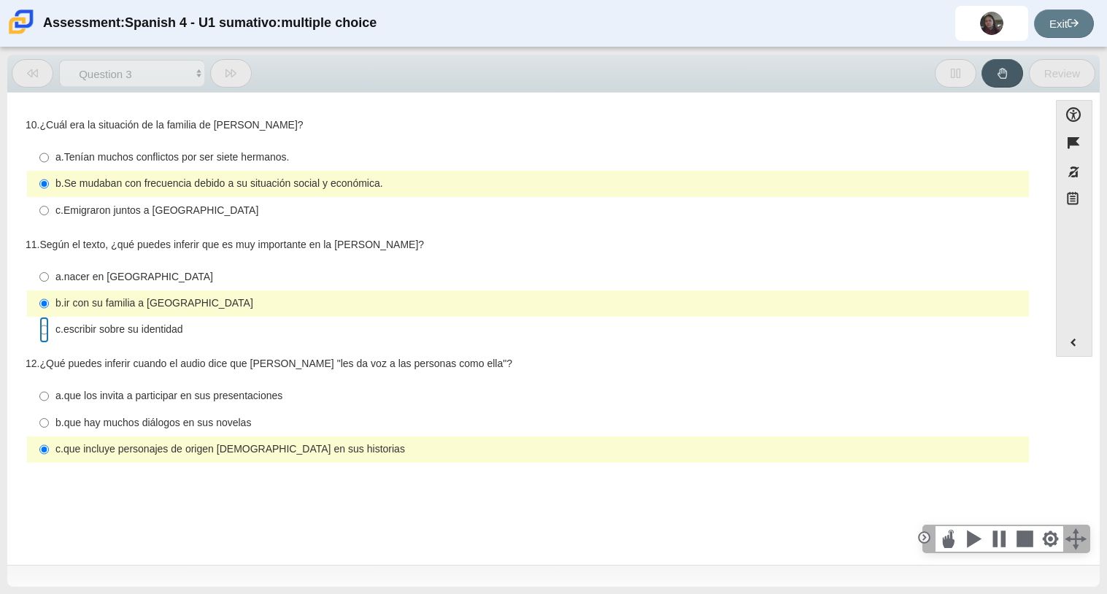
radio input "false"
radio input "true"
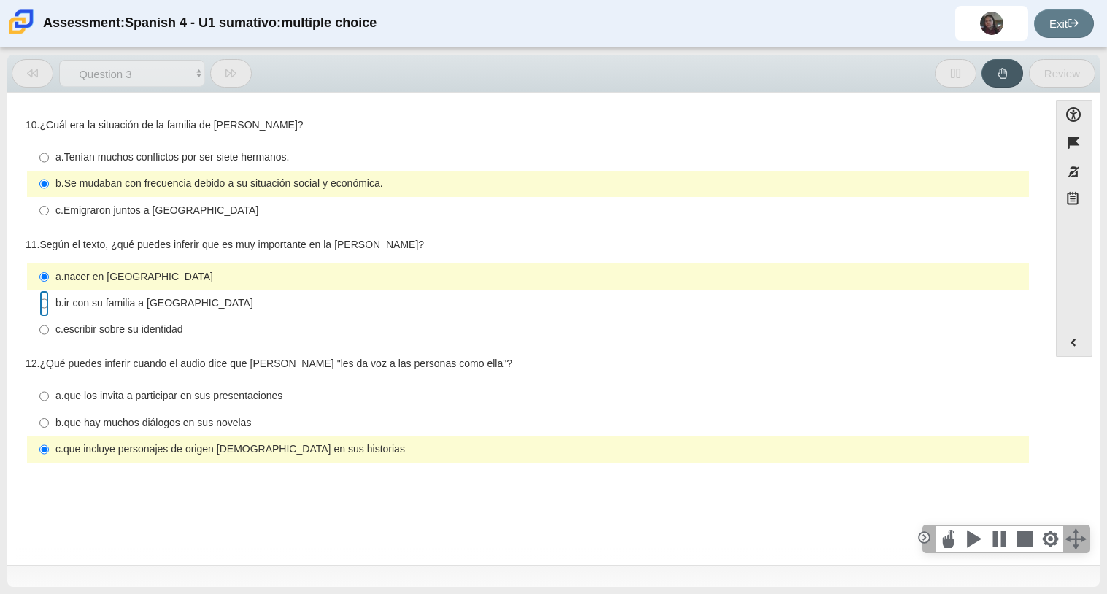
radio input "false"
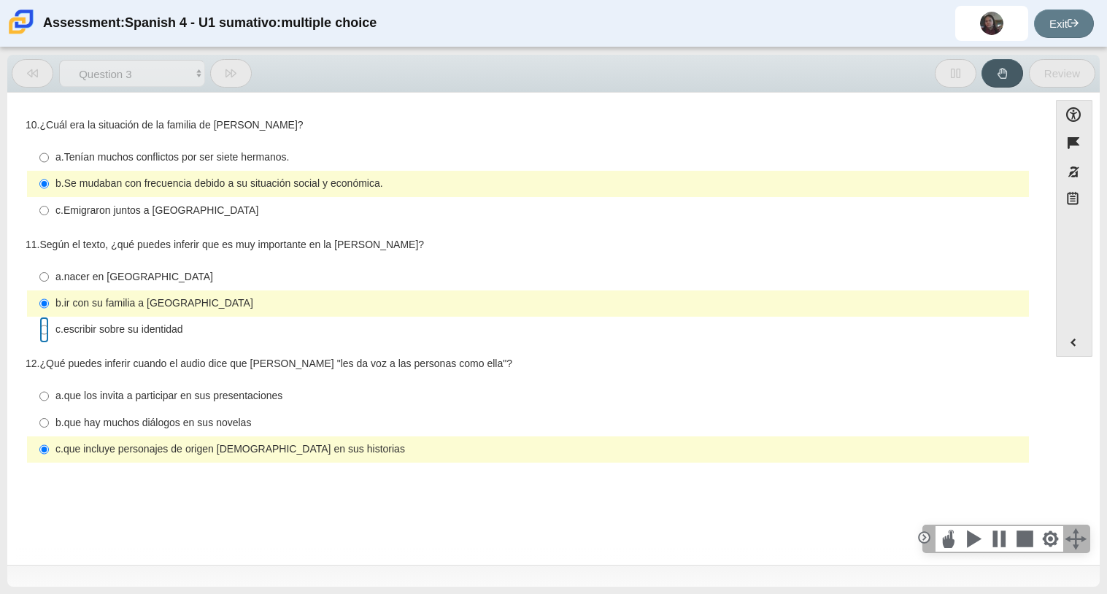
radio input "false"
radio input "true"
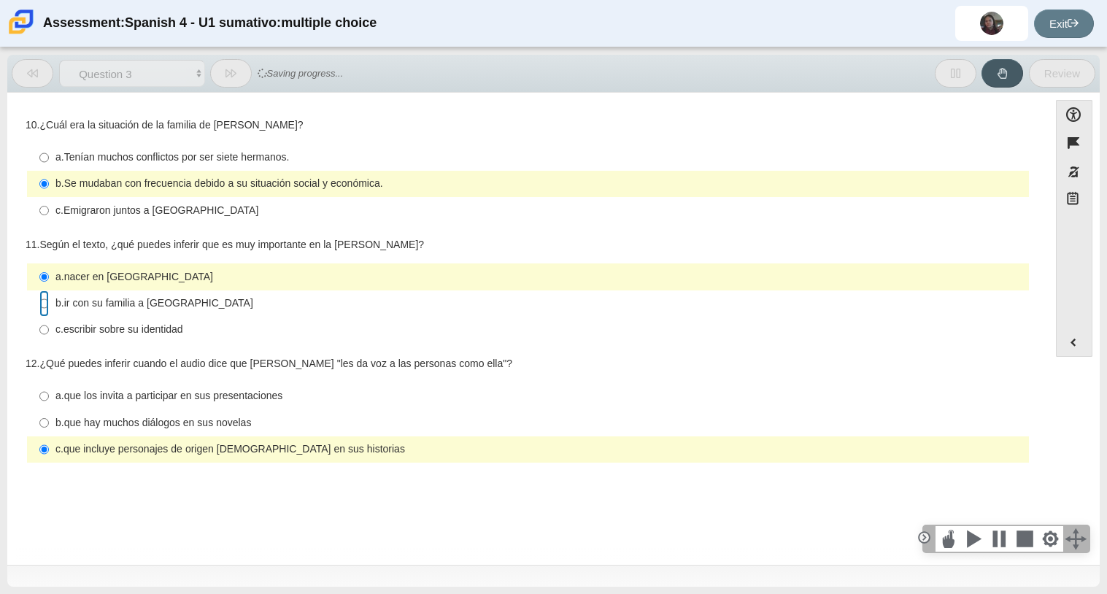
radio input "false"
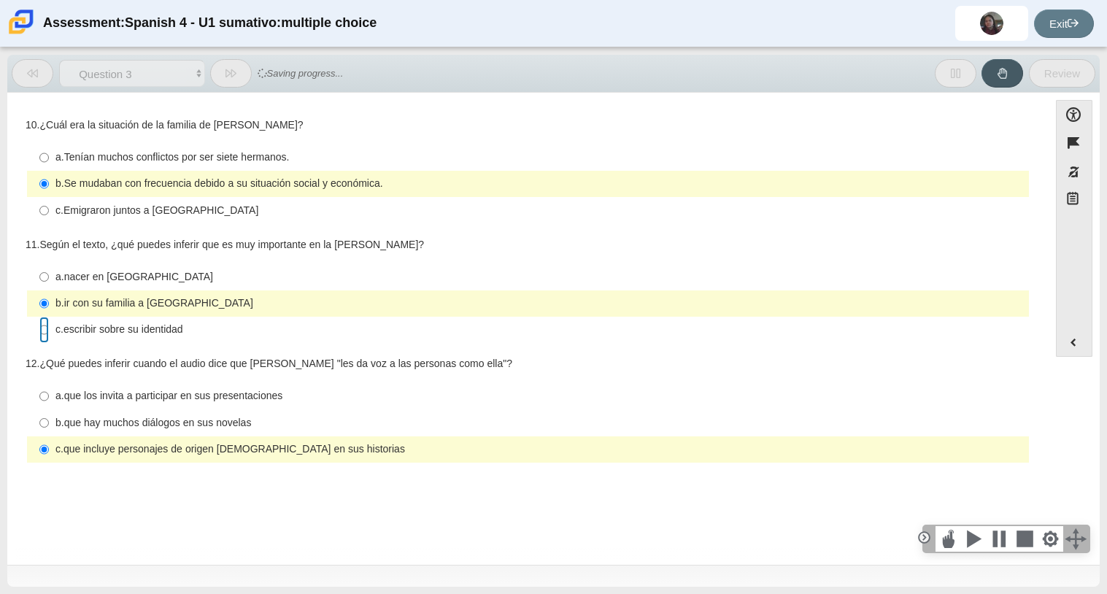
radio input "false"
radio input "true"
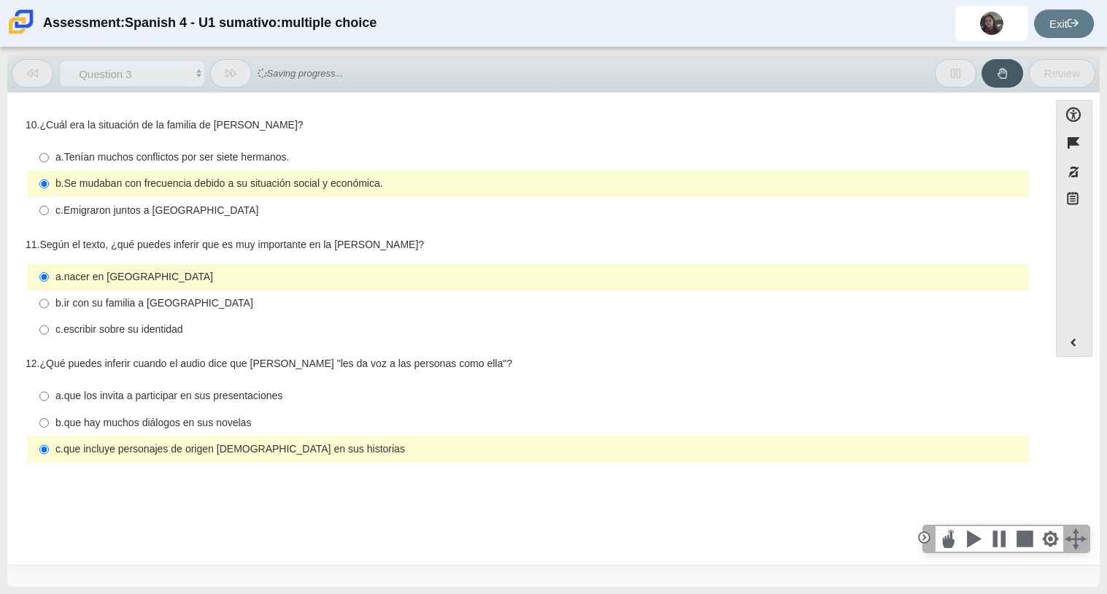
click at [578, 267] on label "a. nacer en [GEOGRAPHIC_DATA] a. nacer en [GEOGRAPHIC_DATA]" at bounding box center [529, 276] width 1000 height 26
click at [49, 267] on input "a. nacer en [GEOGRAPHIC_DATA] a. nacer en [GEOGRAPHIC_DATA]" at bounding box center [43, 276] width 9 height 26
radio input "false"
radio input "true"
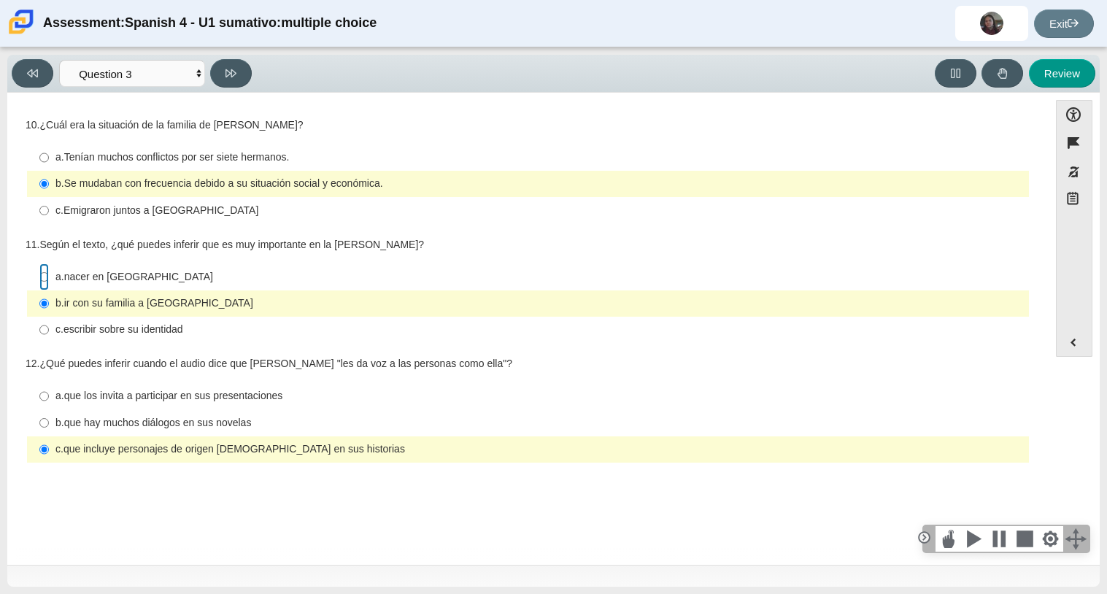
radio input "true"
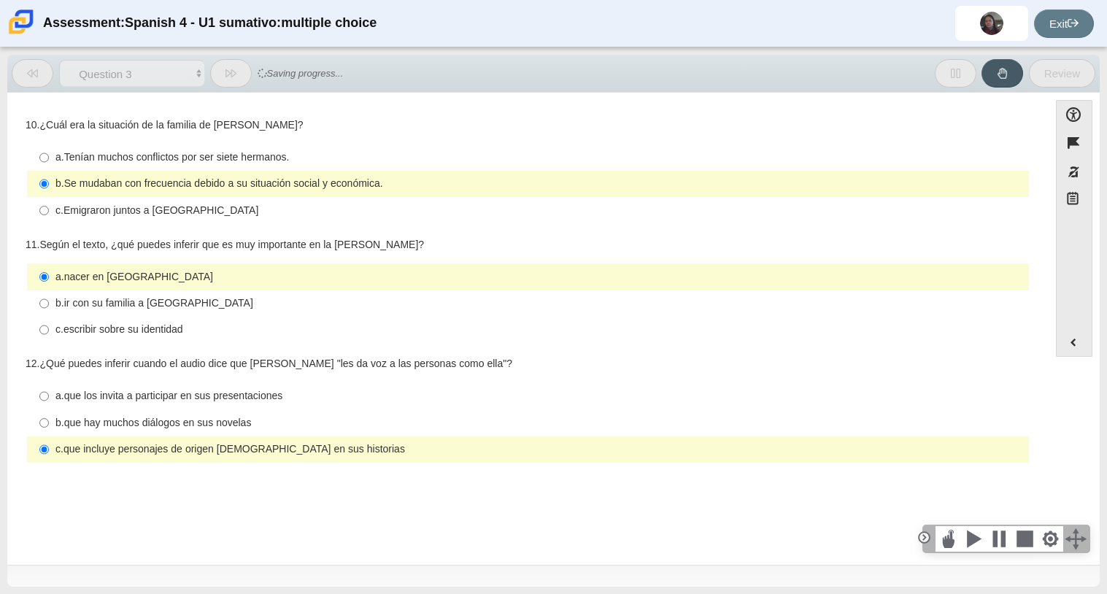
click at [644, 424] on div "b. que hay muchos diálogos en sus novelas" at bounding box center [539, 423] width 968 height 15
click at [49, 424] on input "b. que hay muchos diálogos en sus novelas b. que hay muchos diálogos en sus nov…" at bounding box center [43, 422] width 9 height 26
radio input "true"
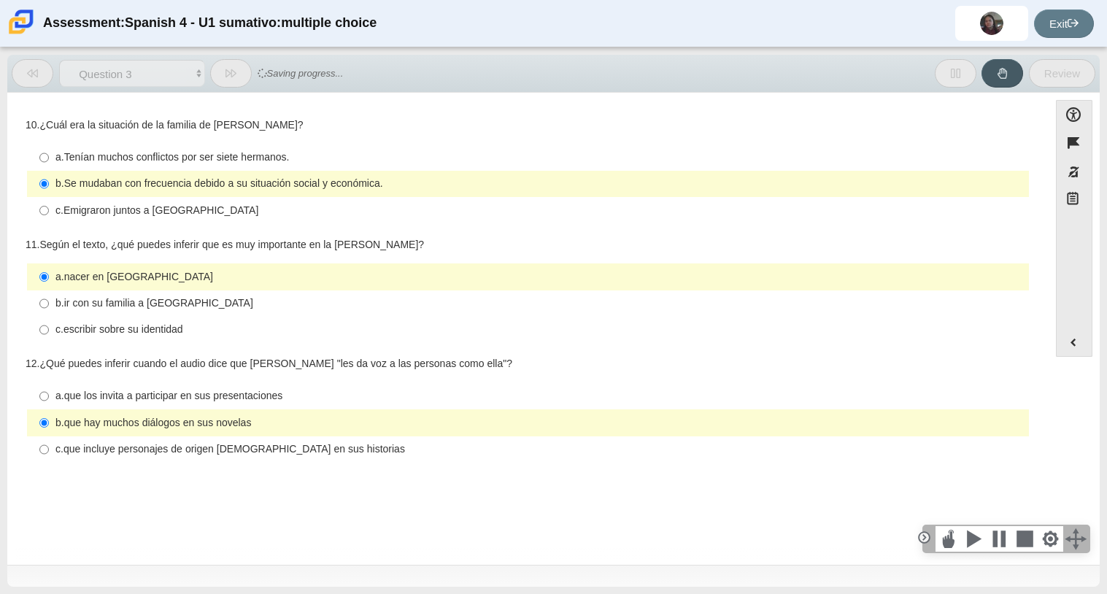
click at [642, 447] on div "c. que incluye personajes de origen [DEMOGRAPHIC_DATA] en sus historias" at bounding box center [539, 449] width 968 height 15
click at [49, 447] on input "c. que incluye personajes de origen [DEMOGRAPHIC_DATA] en sus historias c. que …" at bounding box center [43, 449] width 9 height 26
radio input "true"
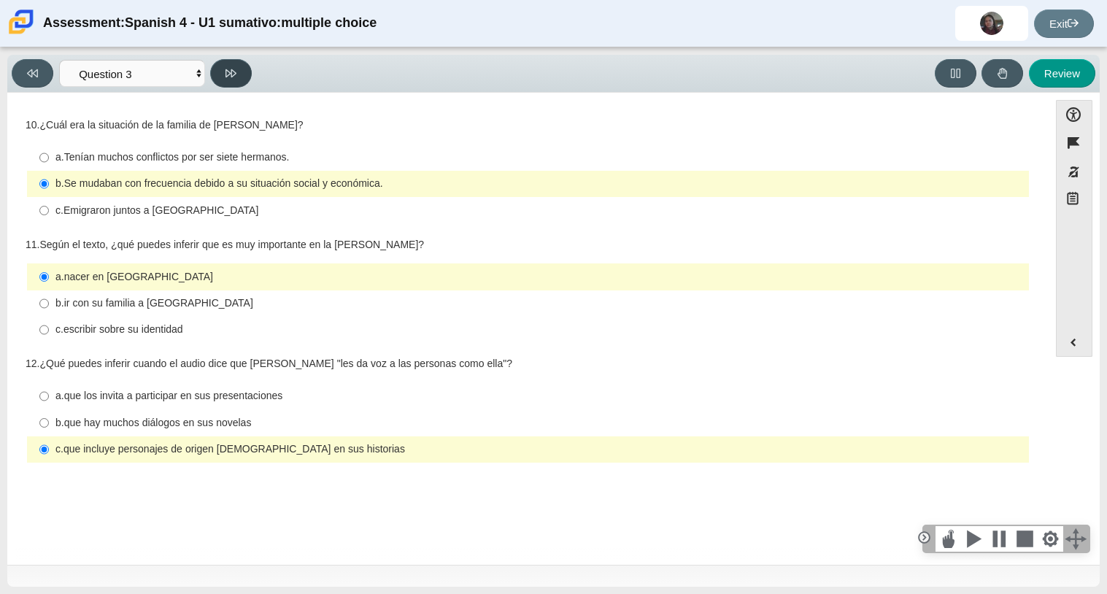
click at [239, 69] on button at bounding box center [231, 73] width 42 height 28
select select "390cf710-00ed-41bc-9fa6-d48920198324"
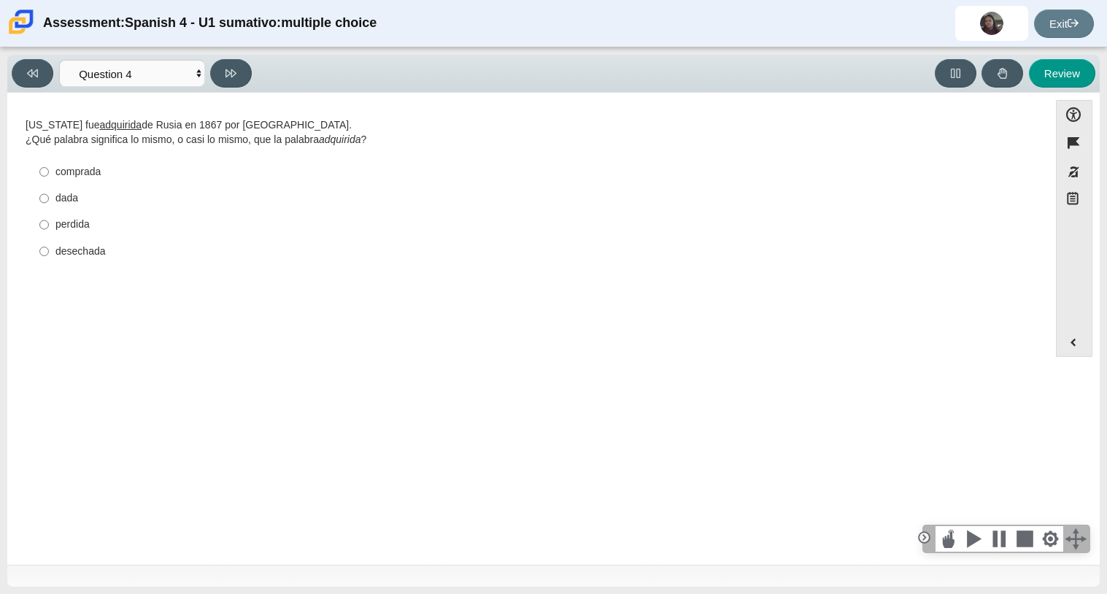
click at [188, 172] on div "comprada" at bounding box center [539, 172] width 968 height 15
click at [49, 172] on input "comprada comprada" at bounding box center [43, 171] width 9 height 26
radio input "true"
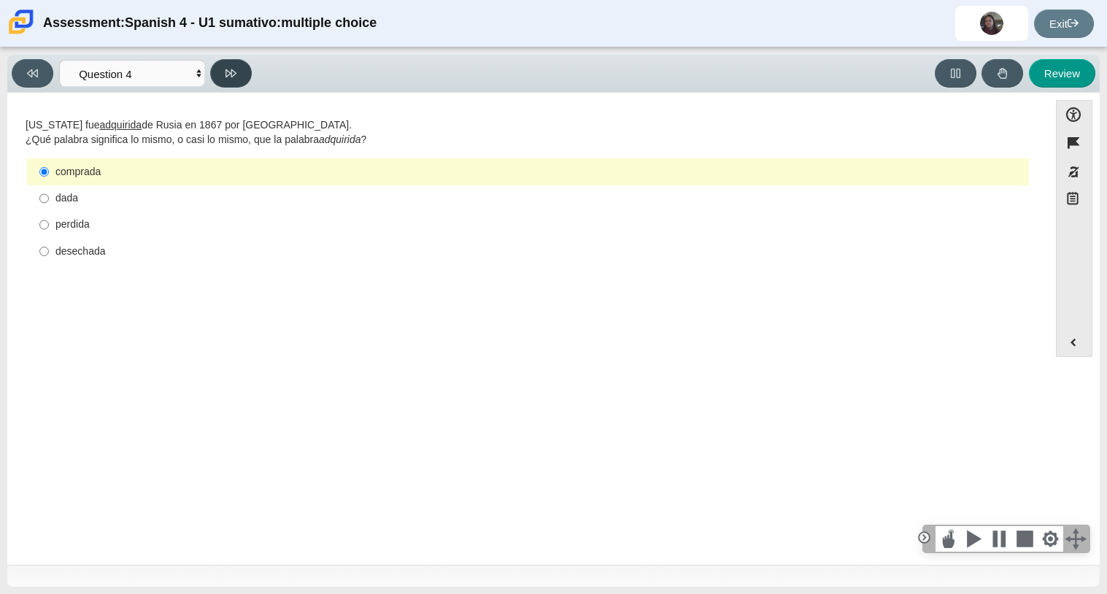
click at [226, 66] on button at bounding box center [231, 73] width 42 height 28
select select "de5bc71e-117a-4bdd-886d-d95d03d193af"
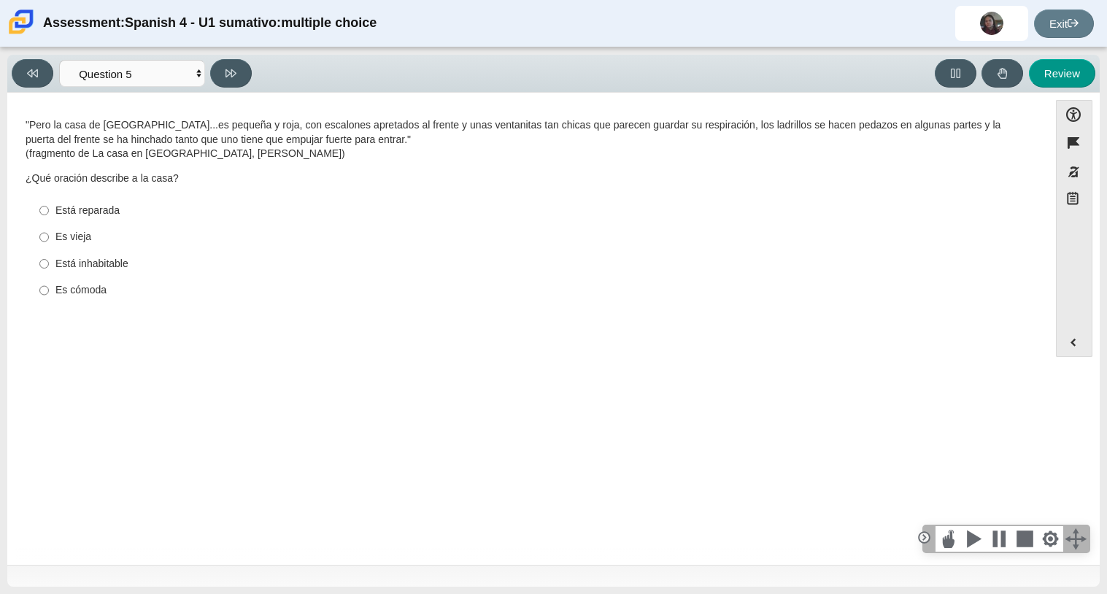
click at [138, 239] on div "Es vieja" at bounding box center [539, 237] width 968 height 15
click at [49, 239] on input "Es vieja Es vieja" at bounding box center [43, 237] width 9 height 26
radio input "true"
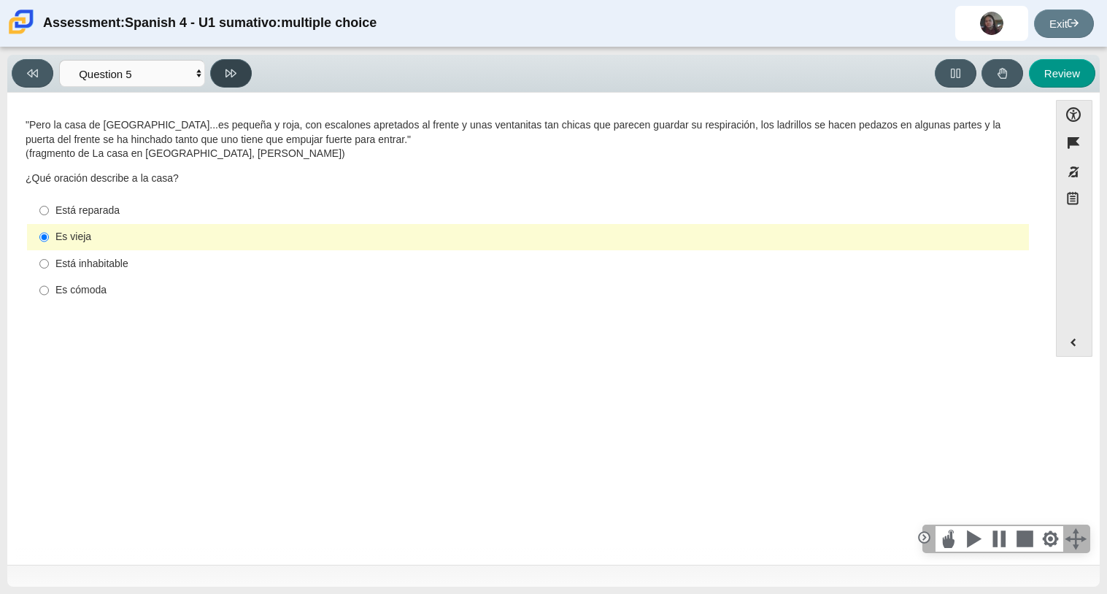
click at [216, 81] on button at bounding box center [231, 73] width 42 height 28
select select "ad9780d8-5edb-414e-87ea-0bcd5a75287a"
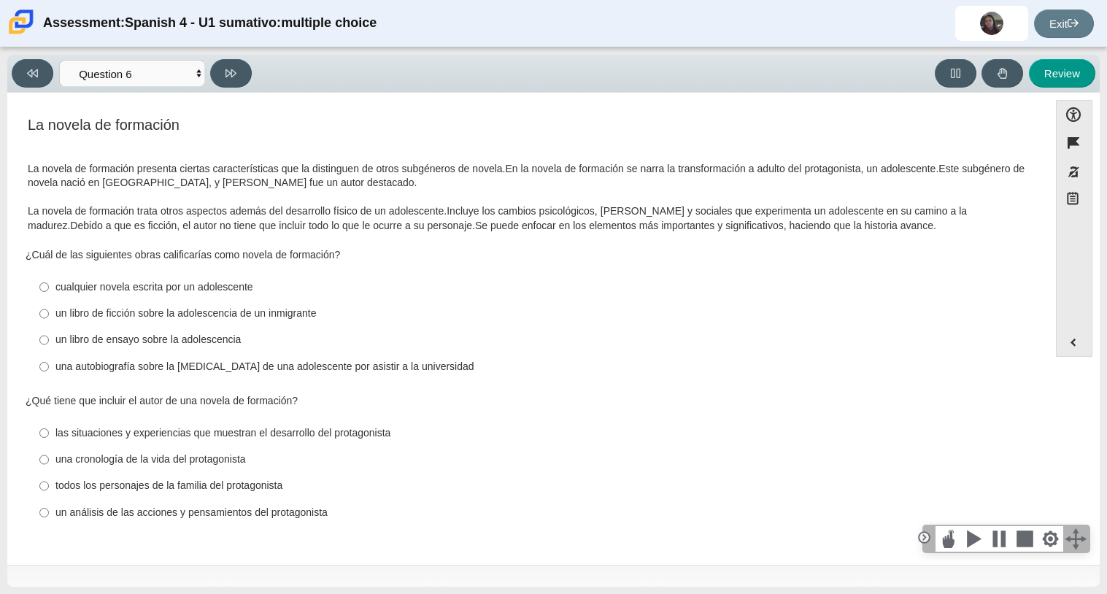
click at [145, 313] on div "un libro de ficción sobre la adolescencia de un inmigrante" at bounding box center [539, 314] width 968 height 15
click at [49, 313] on input "un libro de ficción sobre la adolescencia de un inmigrante un libro de ficción …" at bounding box center [43, 314] width 9 height 26
radio input "true"
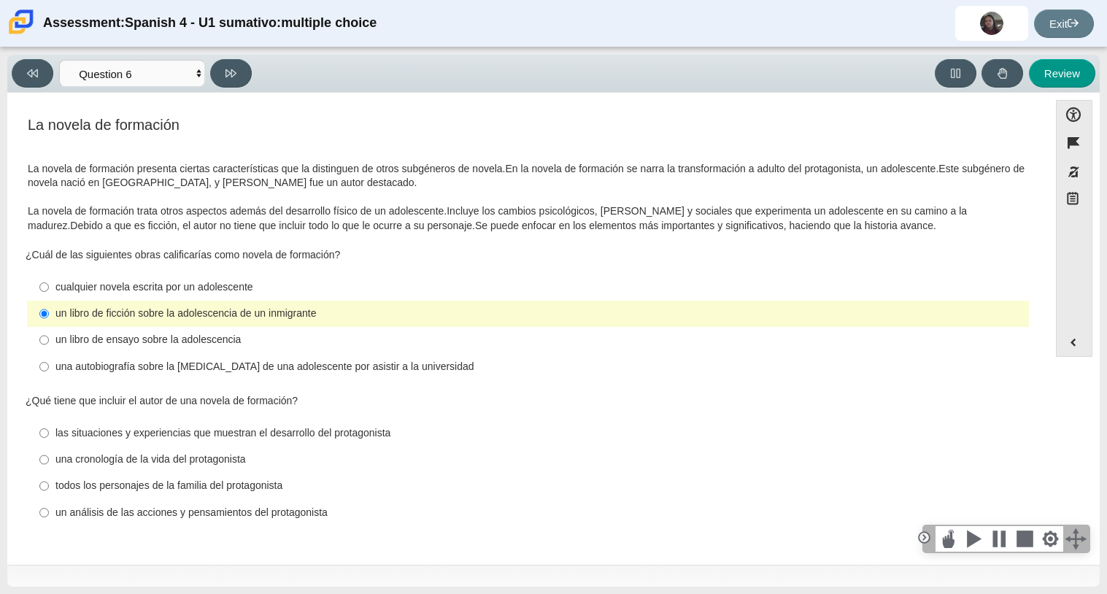
click at [134, 465] on div "una cronología de la vida del protagonista" at bounding box center [539, 460] width 968 height 15
click at [49, 465] on input "una cronología de la vida del protagonista una cronología de la vida del protag…" at bounding box center [43, 460] width 9 height 26
radio input "true"
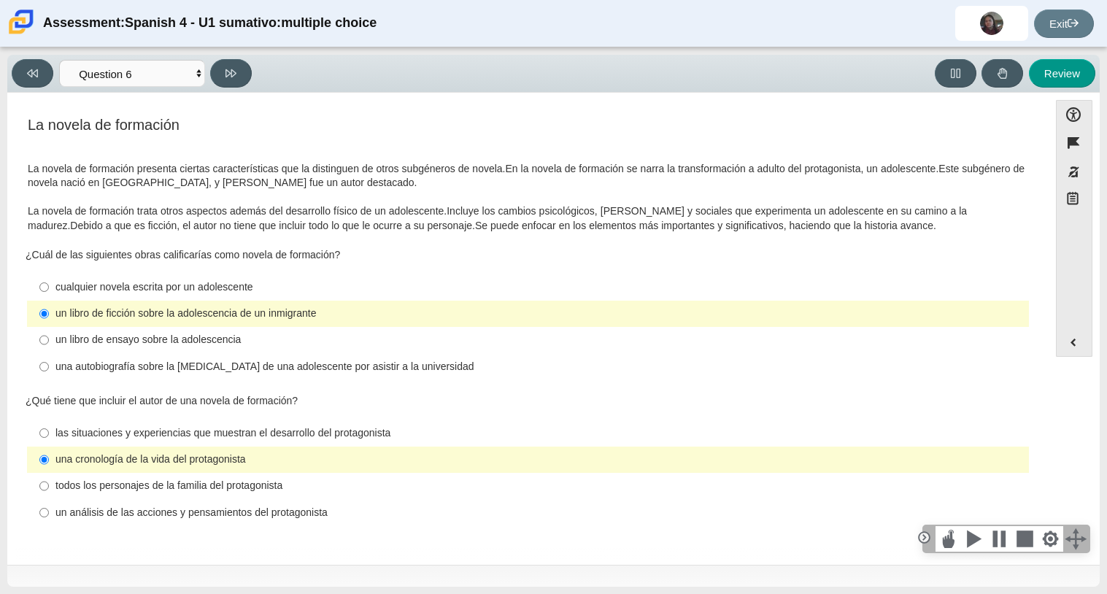
click at [215, 485] on div "todos los personajes de la familia del protagonista" at bounding box center [539, 486] width 968 height 15
click at [49, 485] on input "todos los personajes de la familia del protagonista todos los personajes de la …" at bounding box center [43, 486] width 9 height 26
radio input "true"
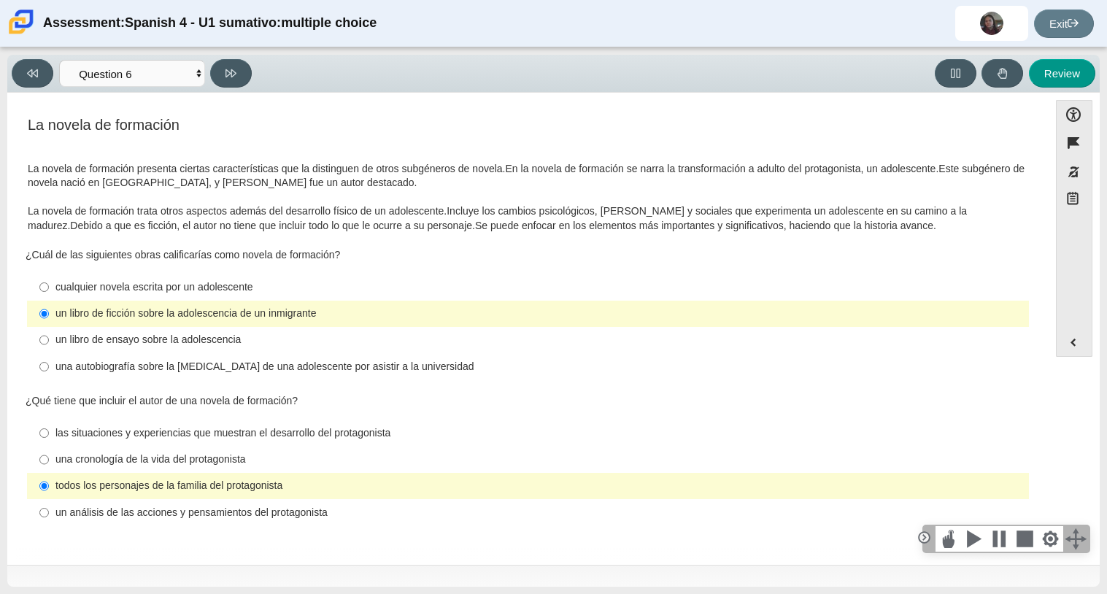
click at [244, 509] on div "un análisis de las acciones y pensamientos del protagonista" at bounding box center [539, 513] width 968 height 15
click at [49, 509] on input "un análisis de las acciones y pensamientos del protagonista un análisis de las …" at bounding box center [43, 512] width 9 height 26
radio input "true"
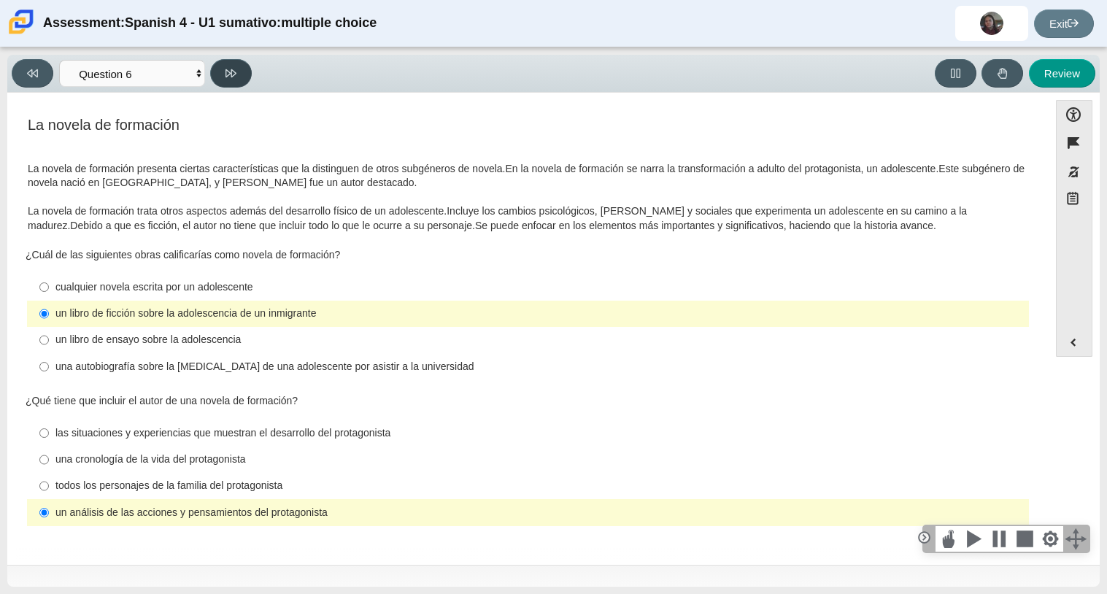
click at [240, 61] on button at bounding box center [231, 73] width 42 height 28
select select "6168cc92-63b6-45d3-a929-0b9cba560165"
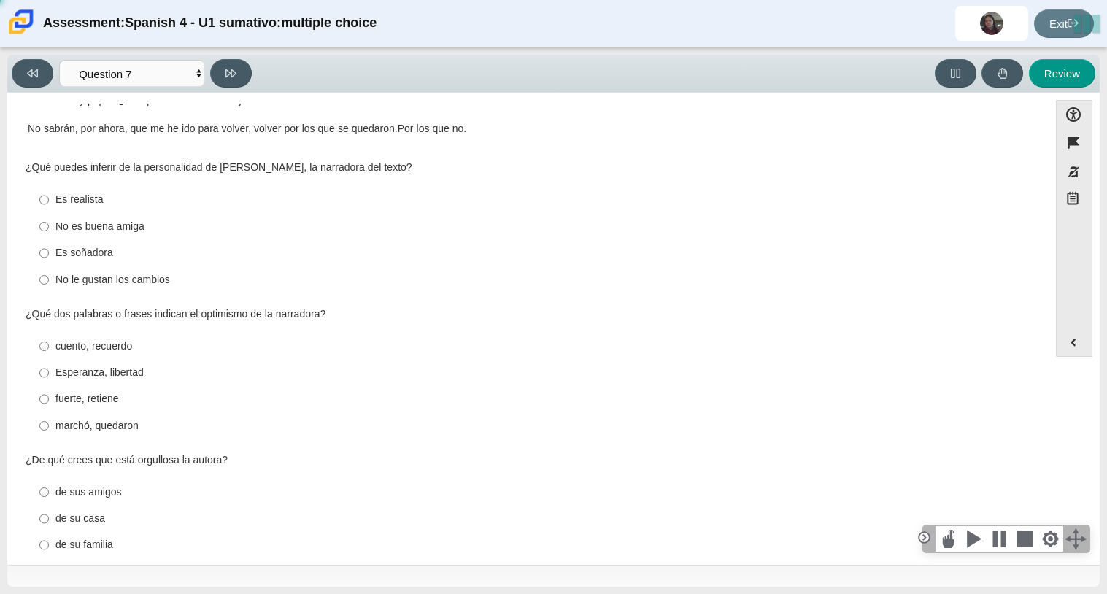
scroll to position [326, 0]
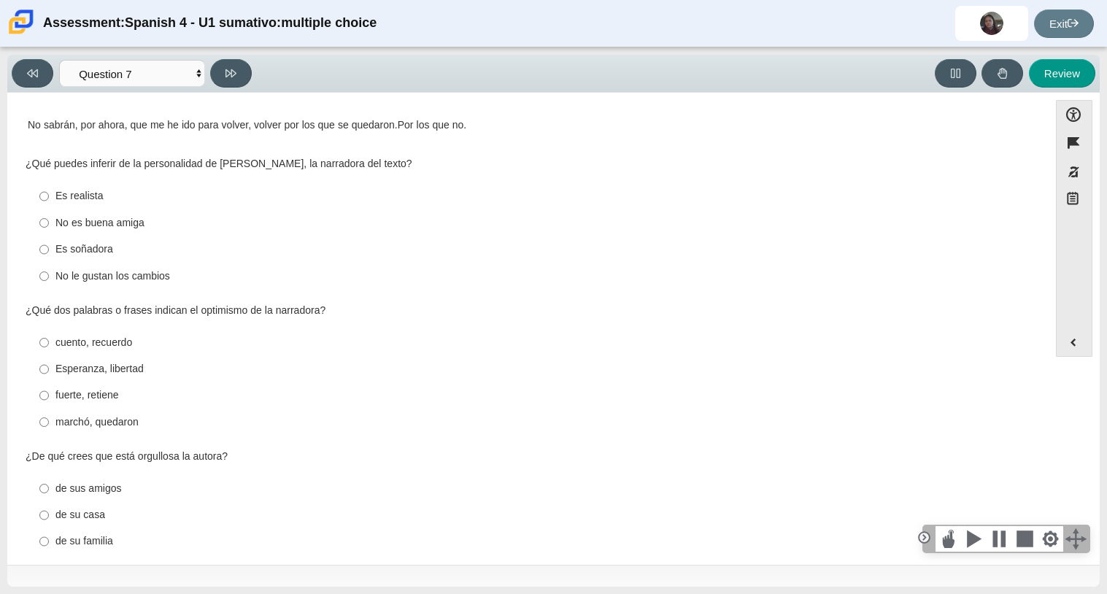
click at [126, 200] on div "Es realista" at bounding box center [539, 196] width 968 height 15
click at [49, 200] on input "Es realista Es realista" at bounding box center [43, 196] width 9 height 26
radio input "true"
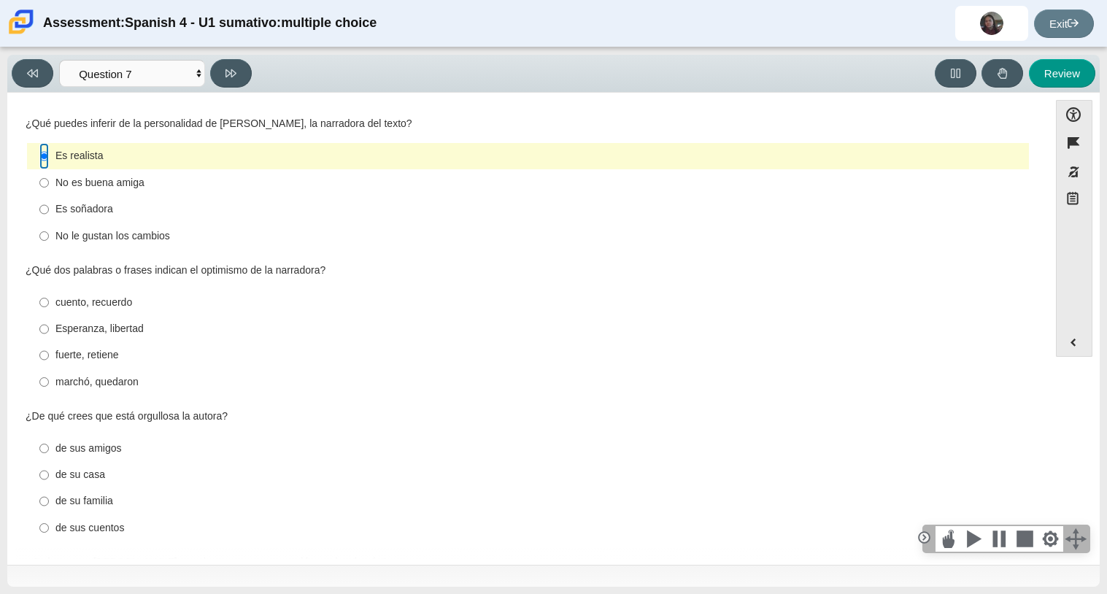
scroll to position [370, 0]
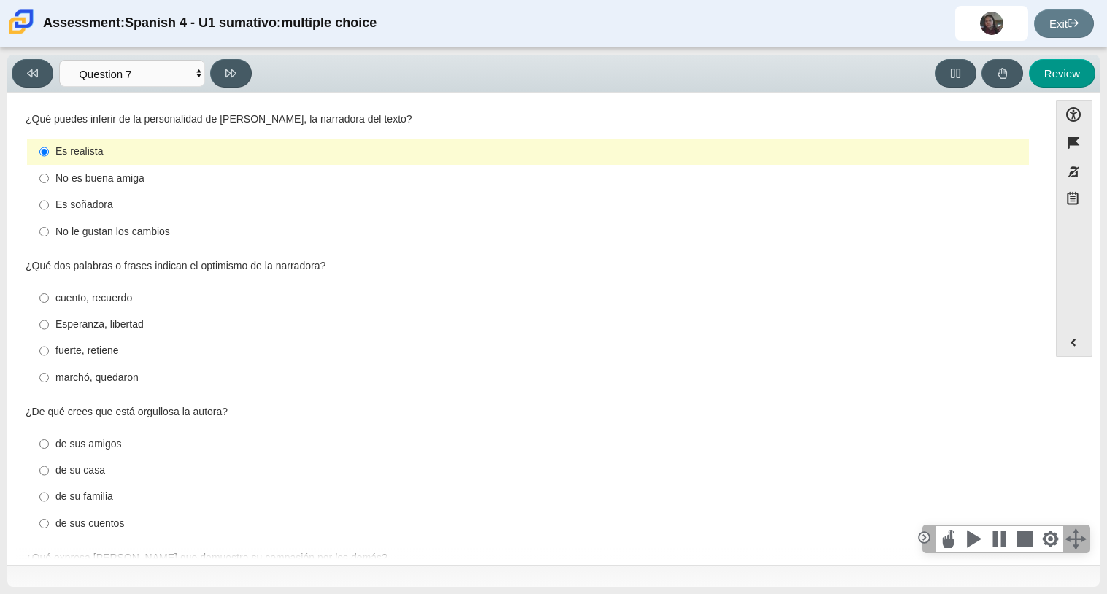
click at [141, 300] on div "cuento, recuerdo" at bounding box center [539, 298] width 968 height 15
click at [49, 300] on input "cuento, recuerdo cuento, recuerdo" at bounding box center [43, 298] width 9 height 26
radio input "true"
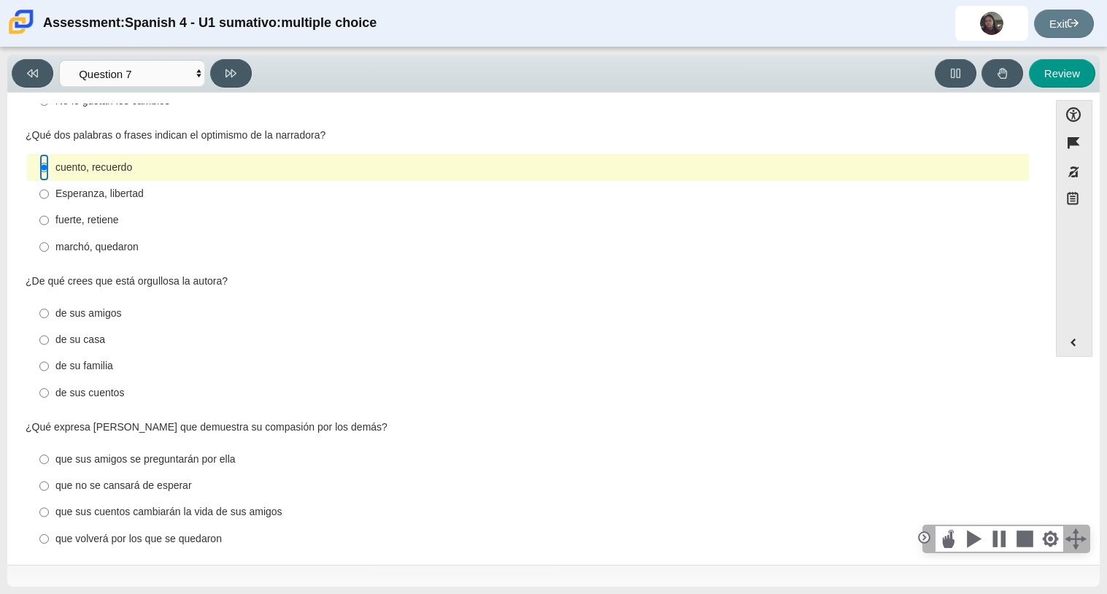
scroll to position [517, 0]
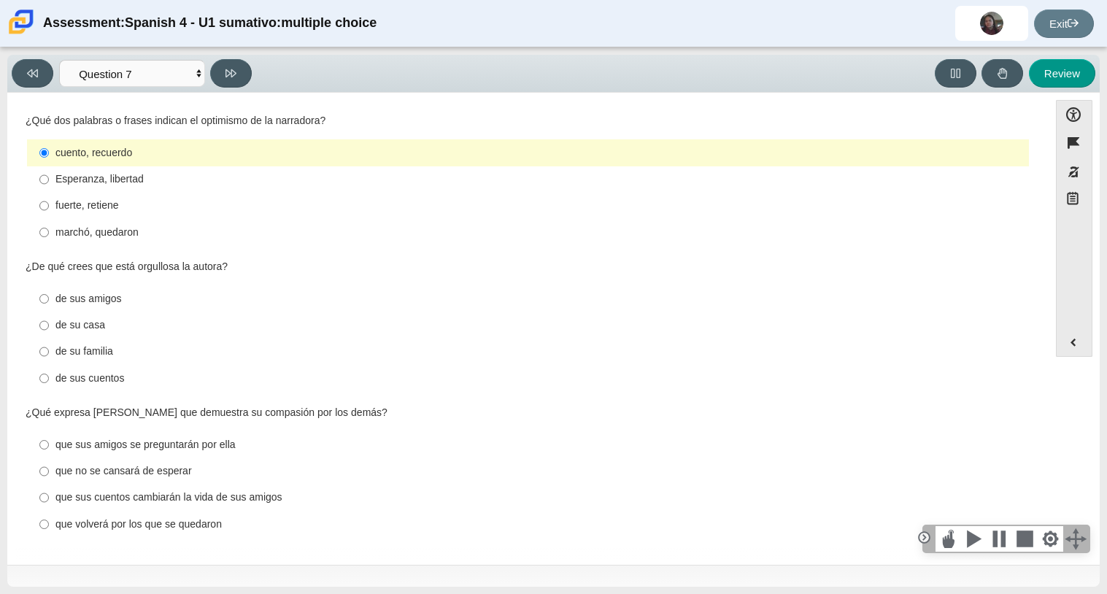
click at [134, 351] on div "de su familia" at bounding box center [539, 352] width 968 height 15
click at [49, 351] on input "de su familia de su familia" at bounding box center [43, 352] width 9 height 26
radio input "true"
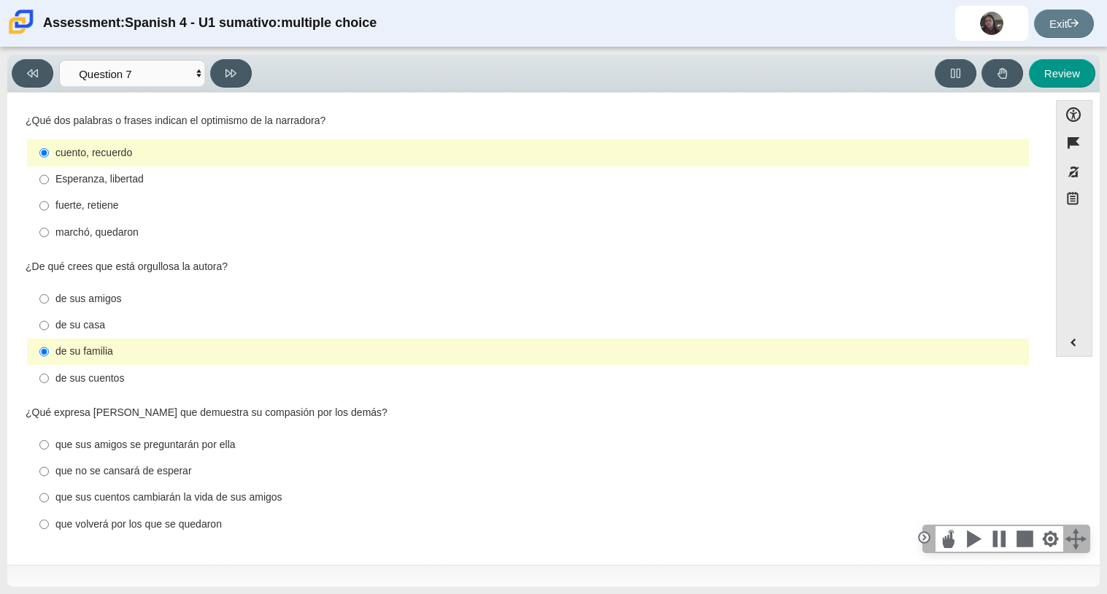
click at [133, 374] on div "de sus cuentos" at bounding box center [539, 379] width 968 height 15
click at [49, 374] on input "de sus cuentos de sus cuentos" at bounding box center [43, 378] width 9 height 26
radio input "true"
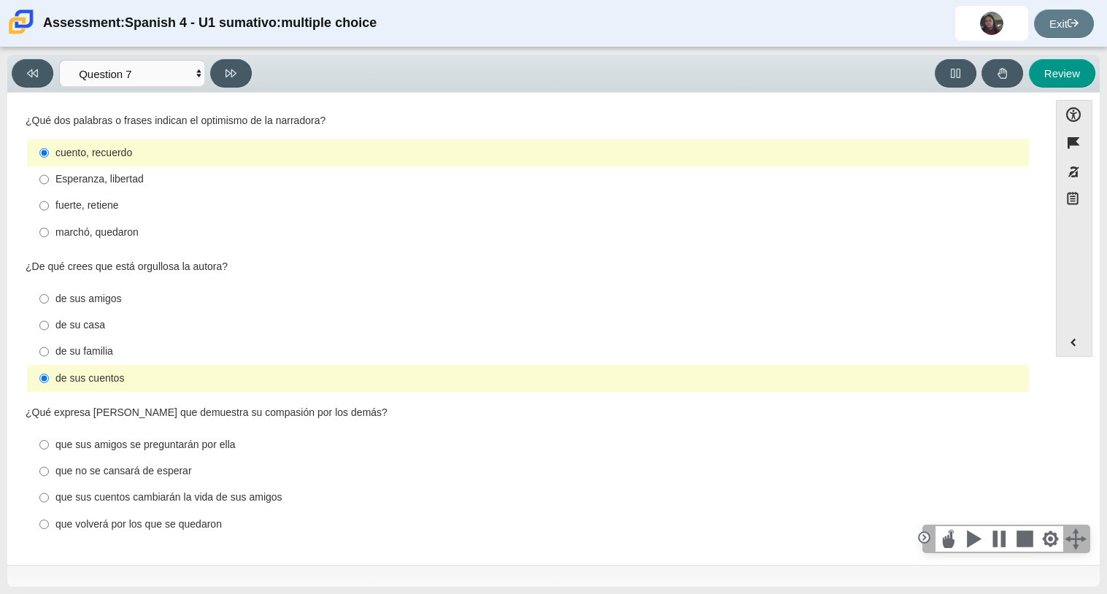
click at [163, 527] on div "que volverá por los que se quedaron" at bounding box center [539, 524] width 968 height 15
click at [49, 527] on input "que volverá por los que se quedaron que volverá por los que se quedaron" at bounding box center [43, 524] width 9 height 26
radio input "true"
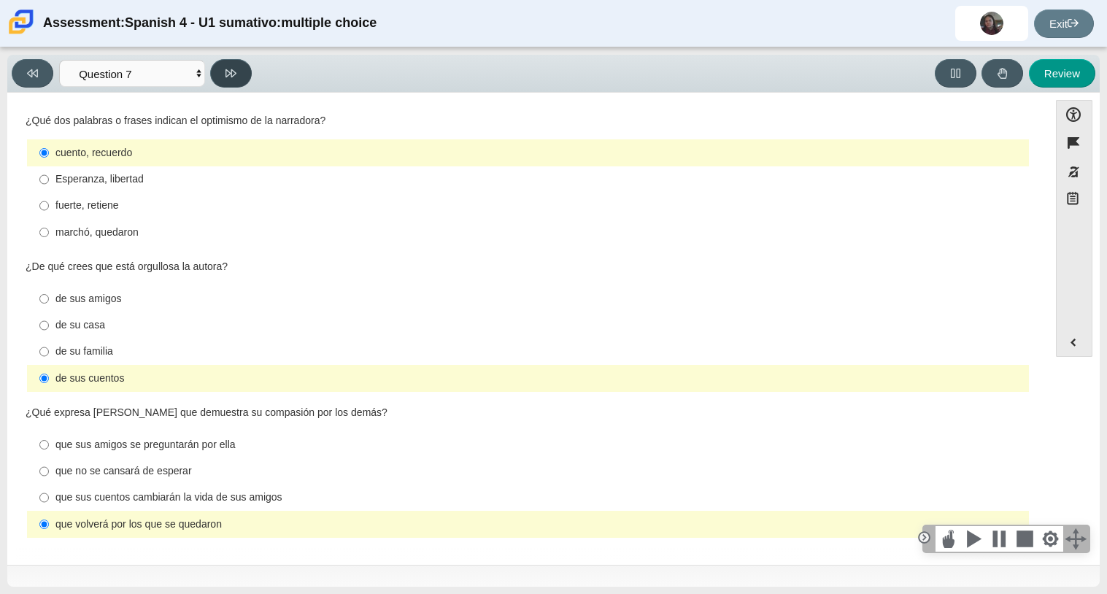
click at [223, 77] on button at bounding box center [231, 73] width 42 height 28
select select "98fe3b59-0d4b-482f-94e6-cc4dee5e60d3"
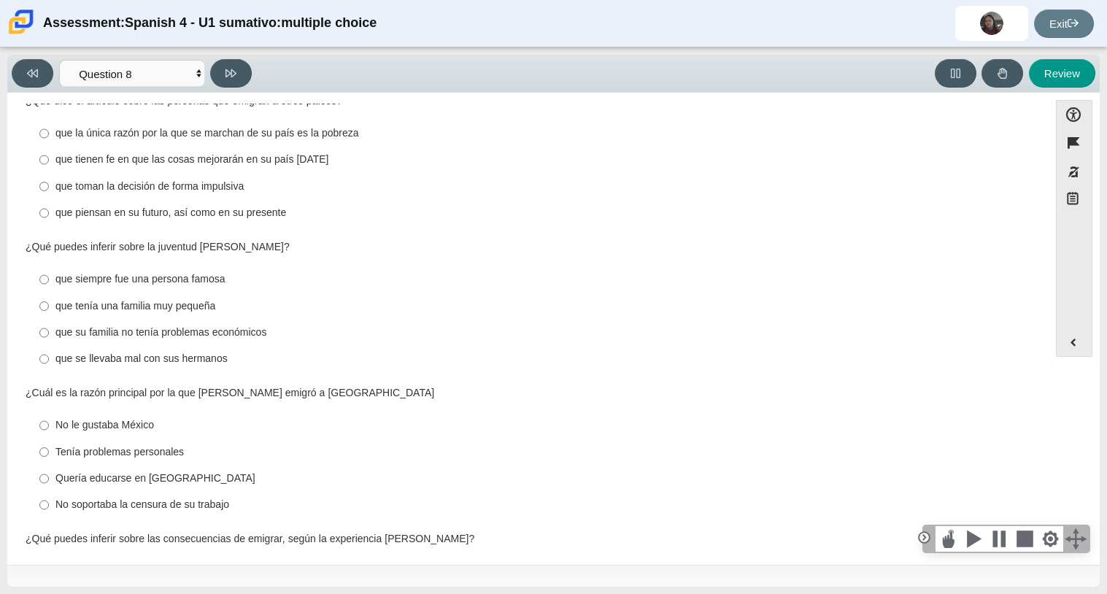
scroll to position [339, 0]
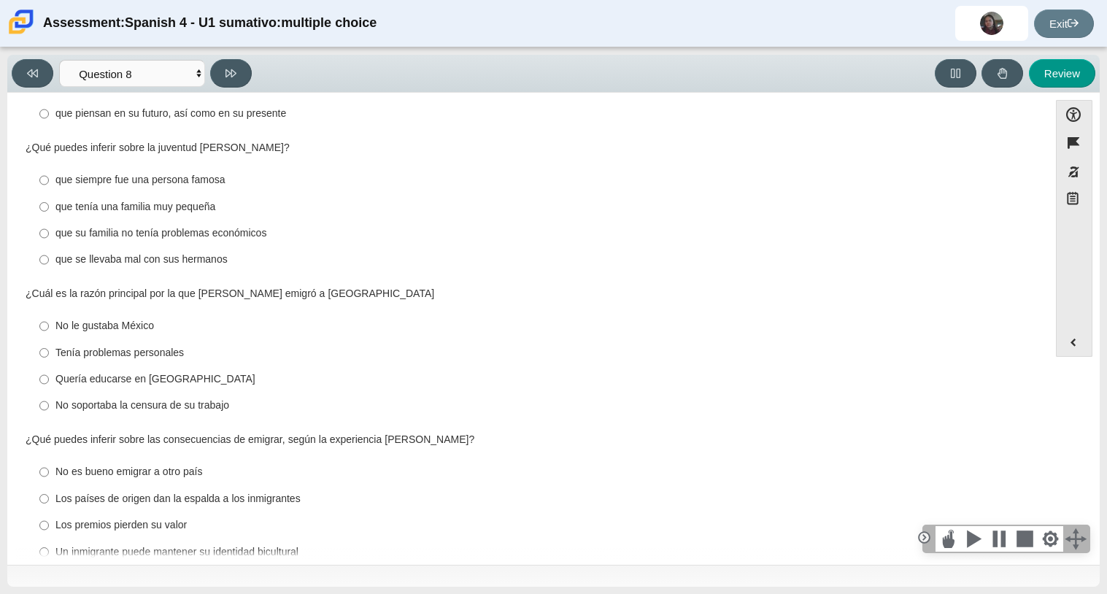
click at [206, 372] on div "Quería educarse en [GEOGRAPHIC_DATA]" at bounding box center [539, 379] width 968 height 15
click at [49, 366] on input "Quería educarse en [GEOGRAPHIC_DATA] Quería educarse en [GEOGRAPHIC_DATA]" at bounding box center [43, 379] width 9 height 26
radio input "true"
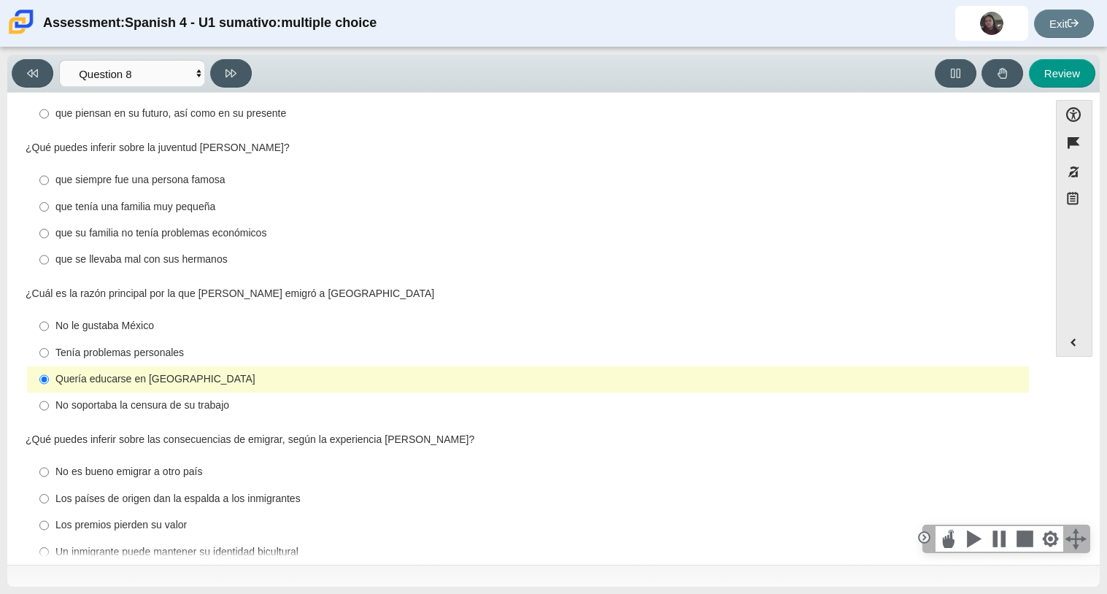
click at [173, 518] on div "Los premios pierden su valor" at bounding box center [539, 525] width 968 height 15
click at [49, 512] on input "Los premios pierden su valor Los premios pierden su valor" at bounding box center [43, 525] width 9 height 26
radio input "true"
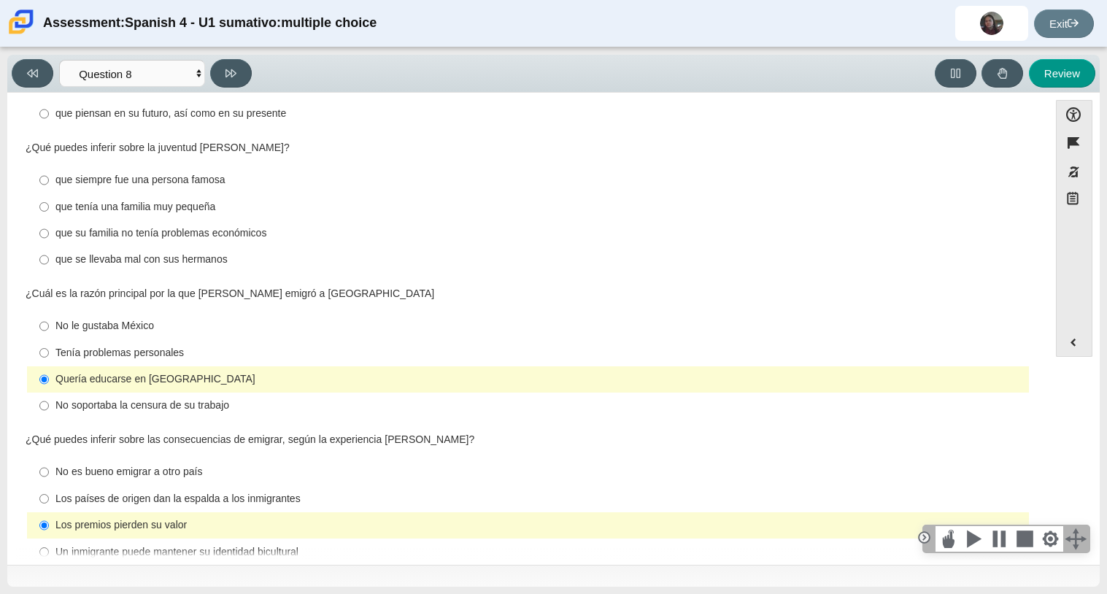
click at [209, 173] on div "que siempre fue una persona famosa" at bounding box center [539, 180] width 968 height 15
click at [49, 167] on input "que siempre fue una persona famosa que siempre fue una persona famosa" at bounding box center [43, 180] width 9 height 26
radio input "true"
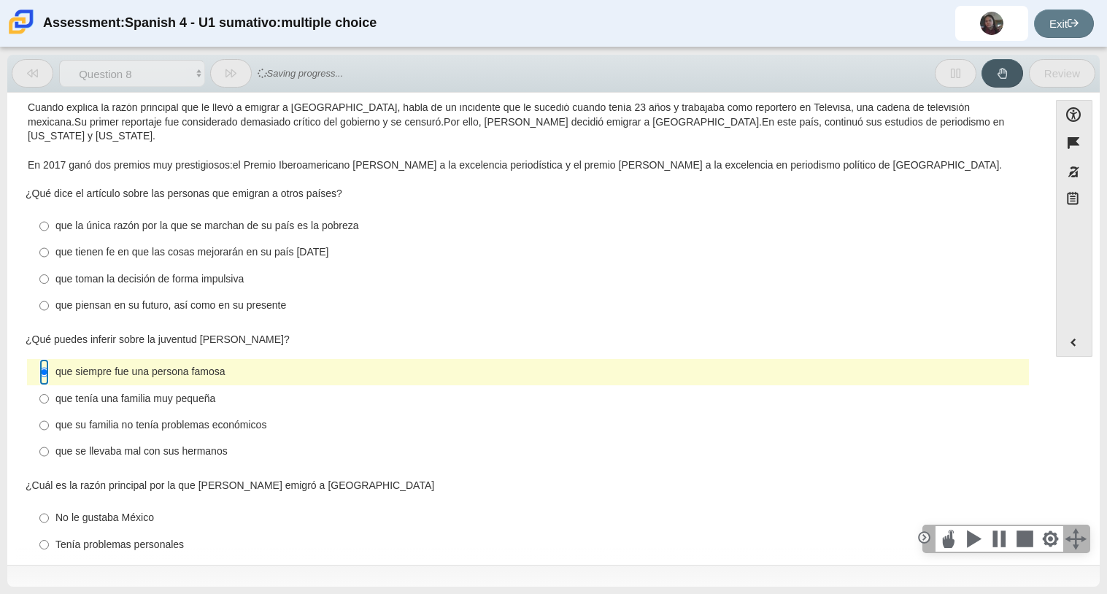
scroll to position [128, 0]
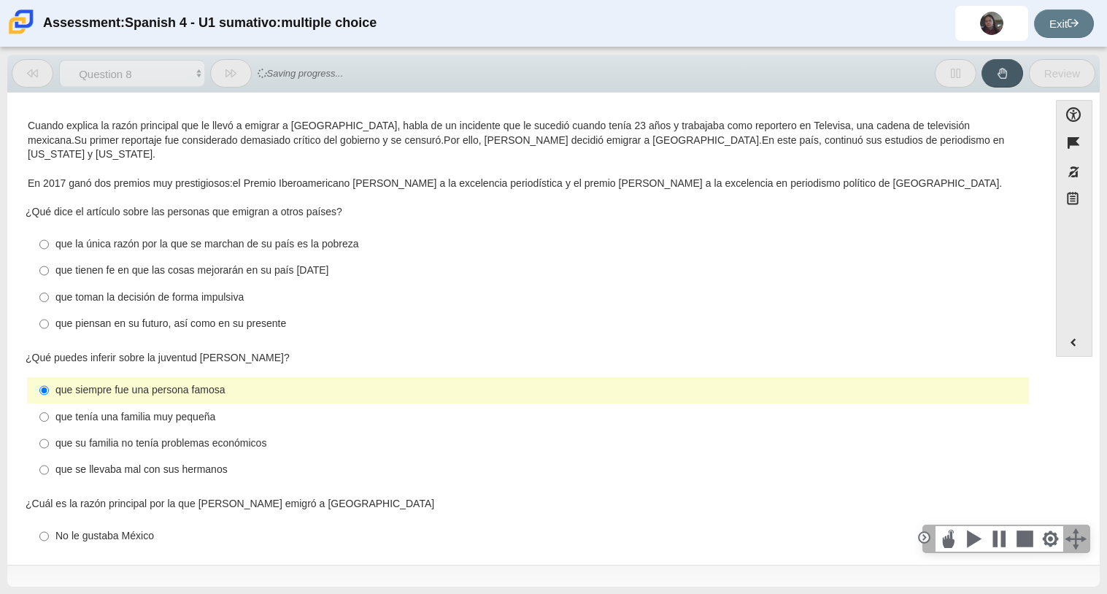
click at [238, 284] on label "que toman la decisión de forma impulsiva que toman la decisión de forma impulsi…" at bounding box center [529, 297] width 1000 height 26
click at [49, 284] on input "que toman la decisión de forma impulsiva que toman la decisión de forma impulsi…" at bounding box center [43, 297] width 9 height 26
radio input "true"
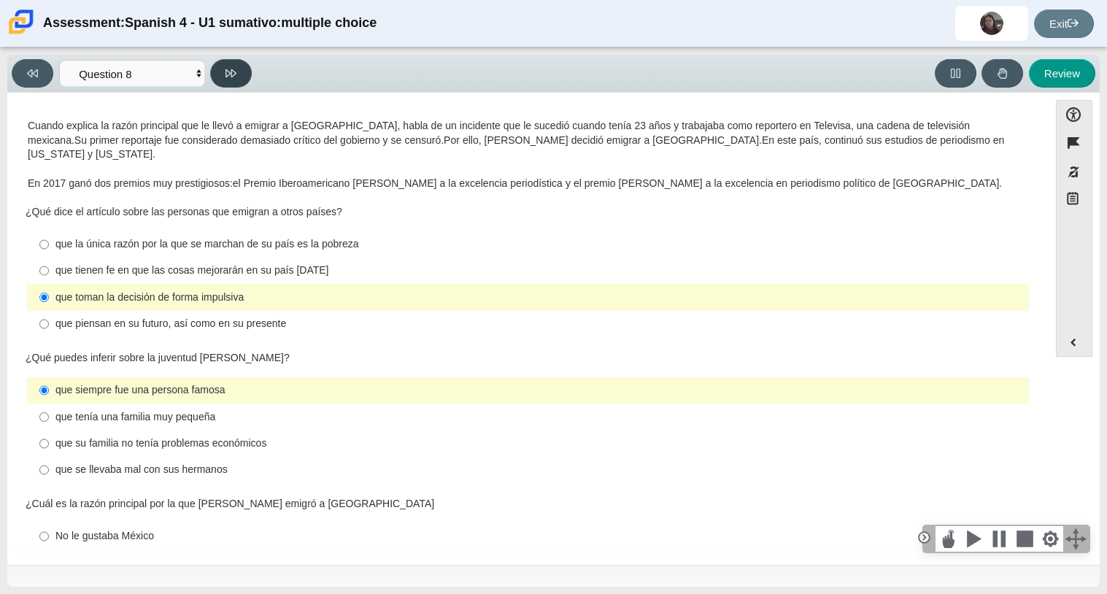
click at [231, 68] on icon at bounding box center [231, 73] width 11 height 11
select select "review"
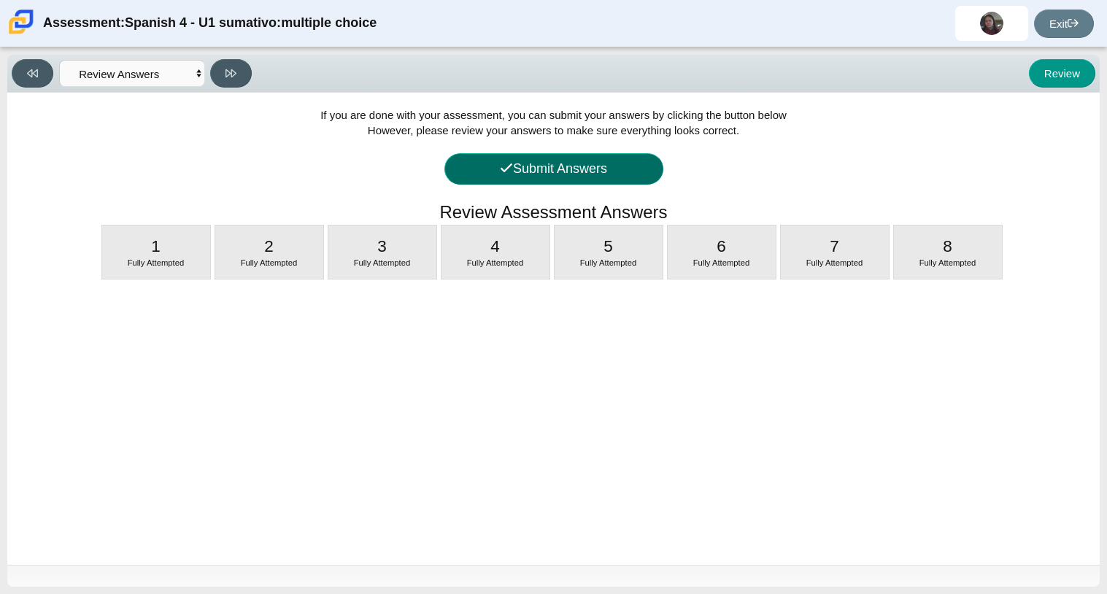
click at [534, 168] on button "Submit Answers" at bounding box center [554, 168] width 219 height 31
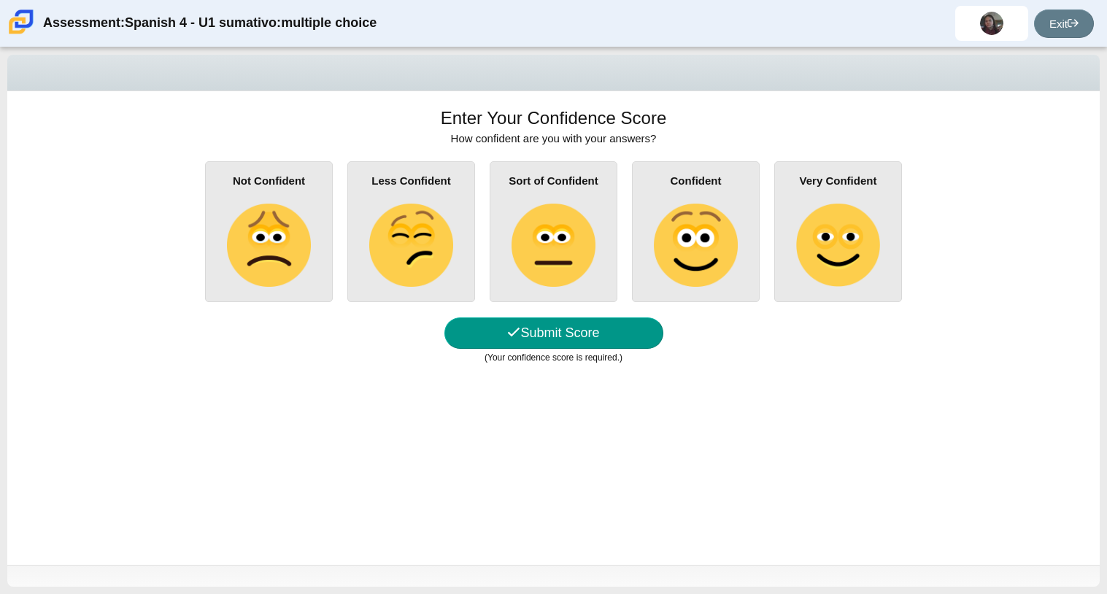
click at [518, 223] on img at bounding box center [553, 245] width 83 height 83
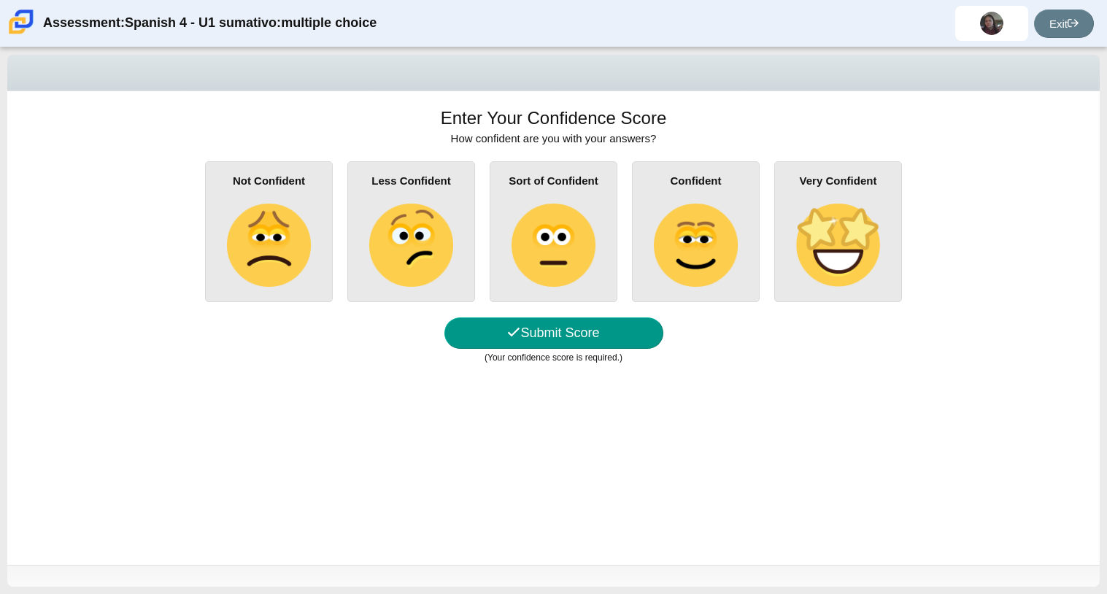
click at [0, 0] on input "Sort of Confident" at bounding box center [0, 0] width 0 height 0
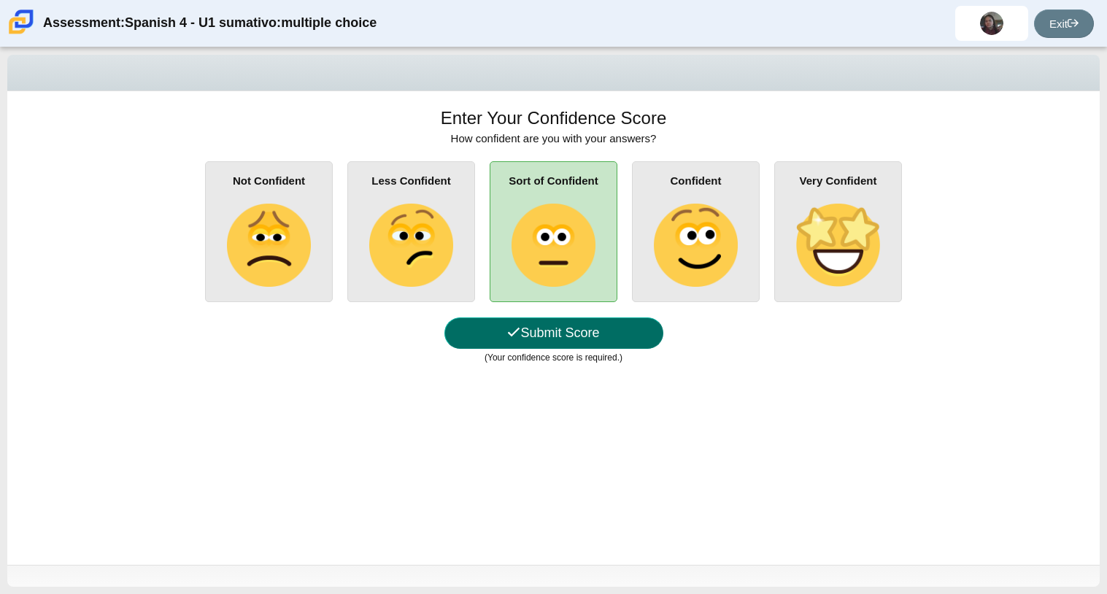
click at [585, 331] on button "Submit Score" at bounding box center [554, 333] width 219 height 31
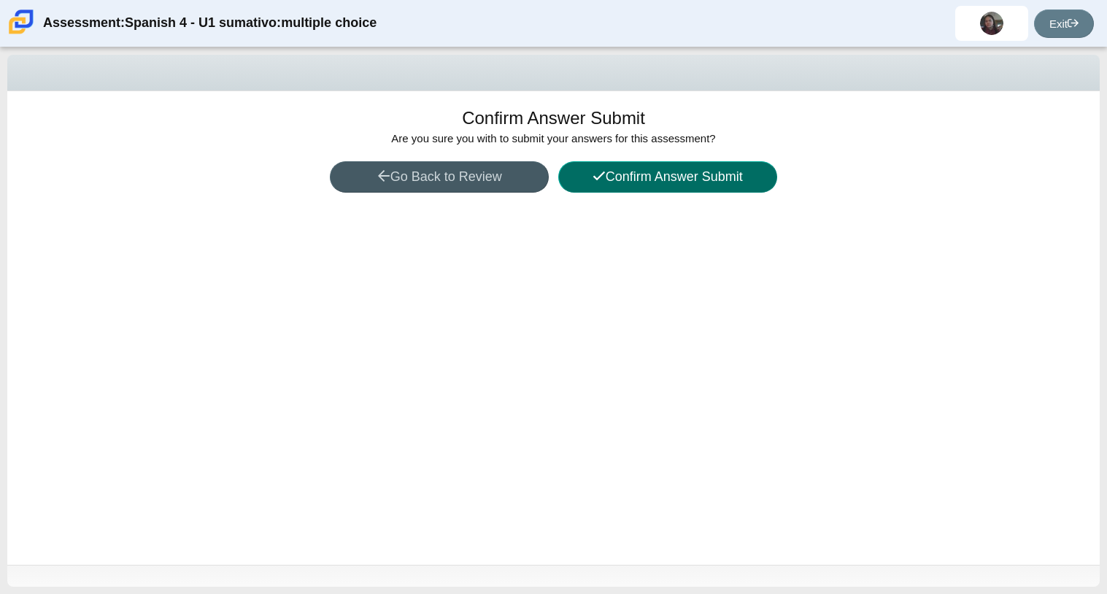
click at [612, 186] on button "Confirm Answer Submit" at bounding box center [667, 176] width 219 height 31
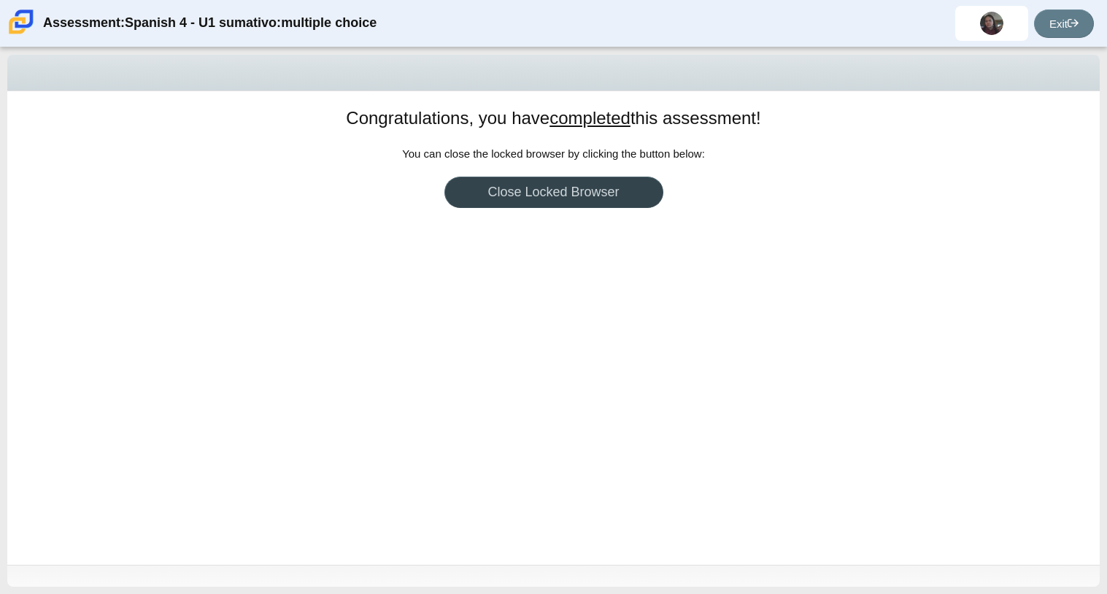
click at [568, 199] on link "Close Locked Browser" at bounding box center [554, 192] width 219 height 31
